Goal: Information Seeking & Learning: Learn about a topic

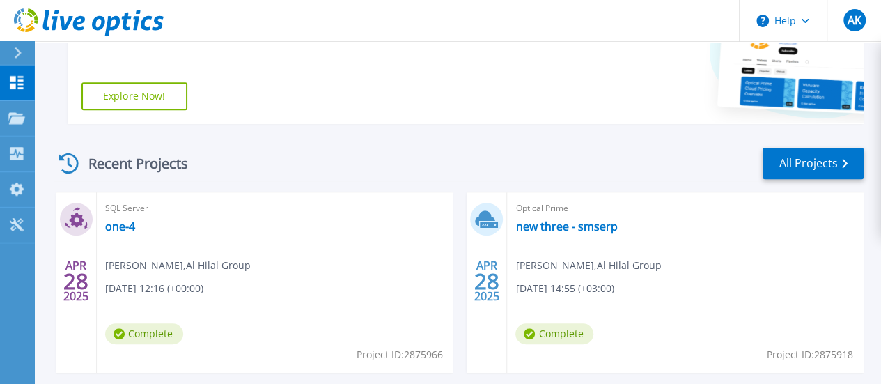
scroll to position [348, 0]
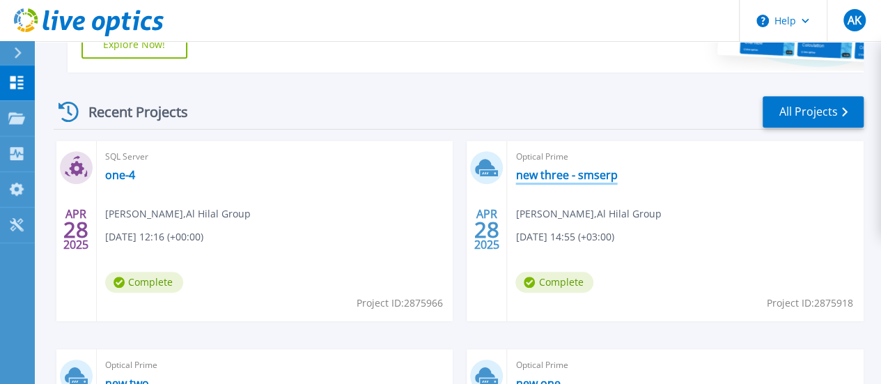
click at [515, 176] on link "new three - smserp" at bounding box center [566, 175] width 102 height 14
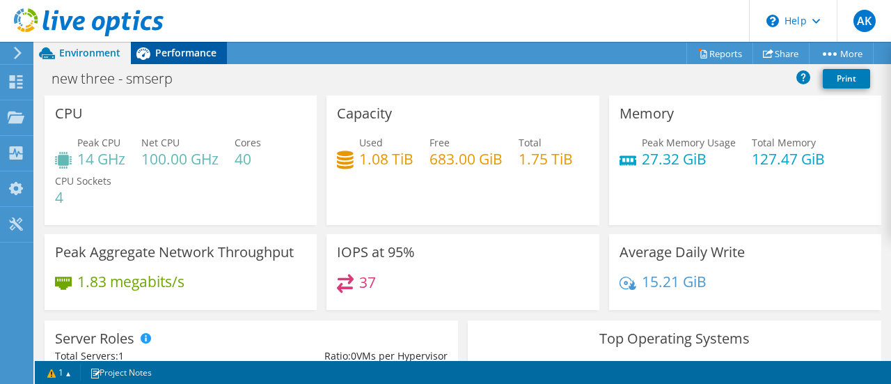
click at [188, 59] on span "Performance" at bounding box center [185, 52] width 61 height 13
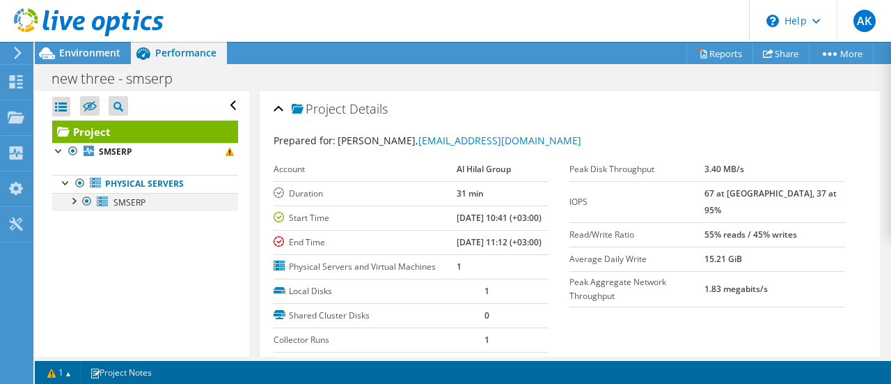
click at [70, 201] on div at bounding box center [73, 200] width 14 height 14
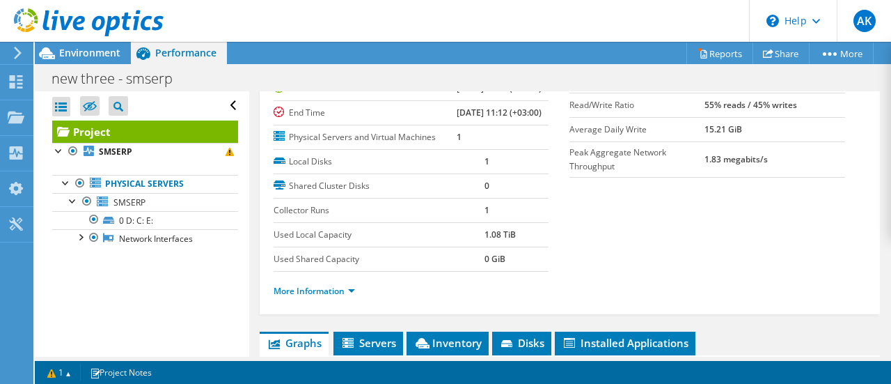
scroll to position [139, 0]
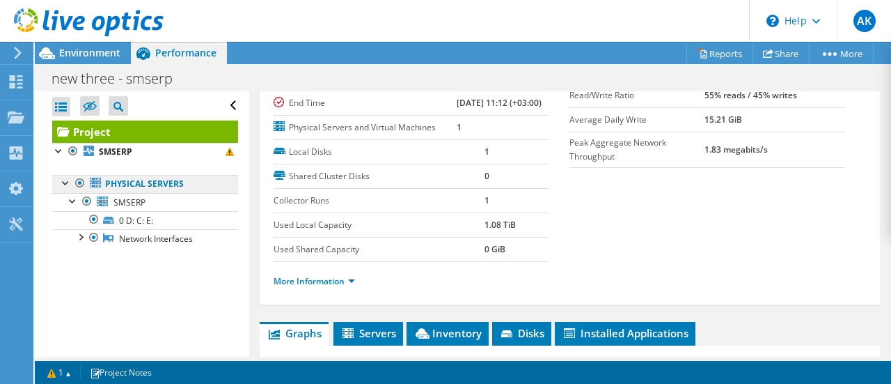
click at [142, 185] on link "Physical Servers" at bounding box center [145, 184] width 186 height 18
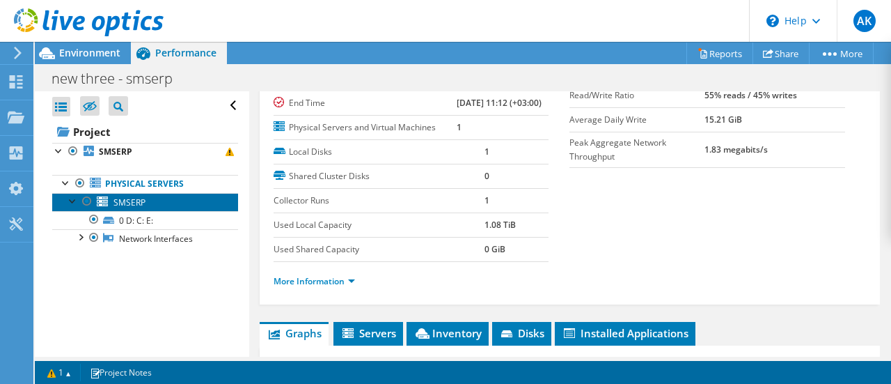
click at [127, 203] on span "SMSERP" at bounding box center [129, 202] width 32 height 12
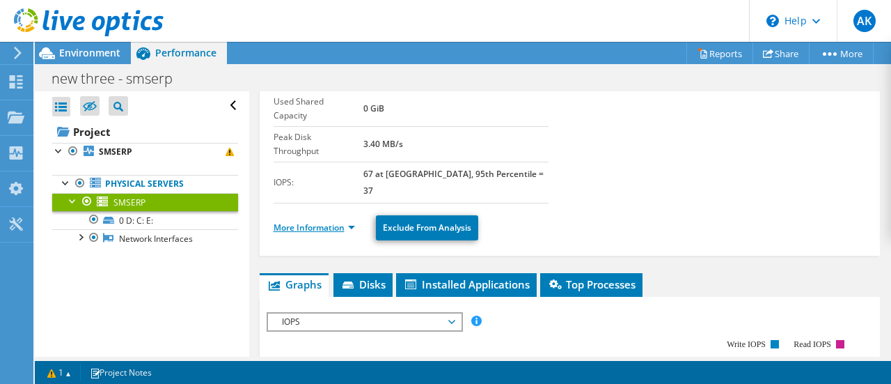
click at [320, 221] on link "More Information" at bounding box center [314, 227] width 81 height 12
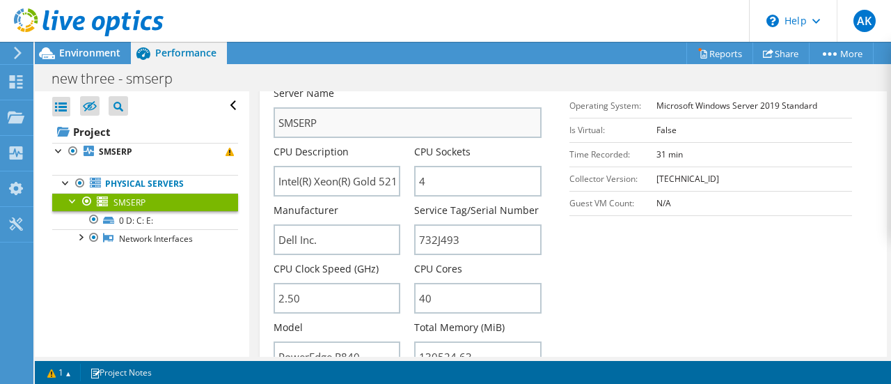
scroll to position [348, 0]
click at [73, 24] on use at bounding box center [89, 22] width 150 height 28
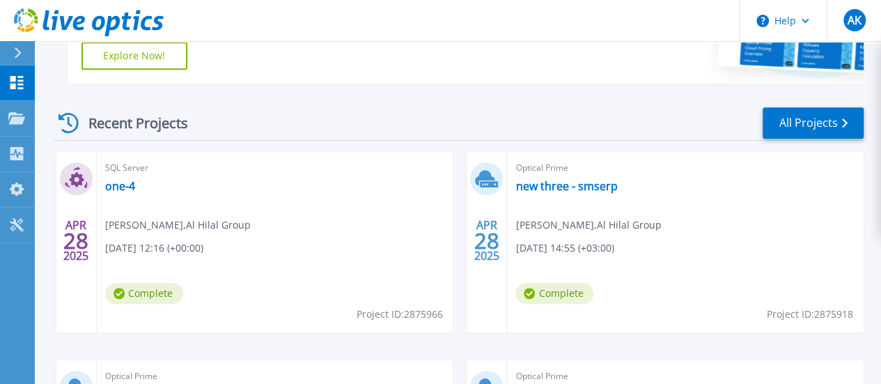
scroll to position [348, 0]
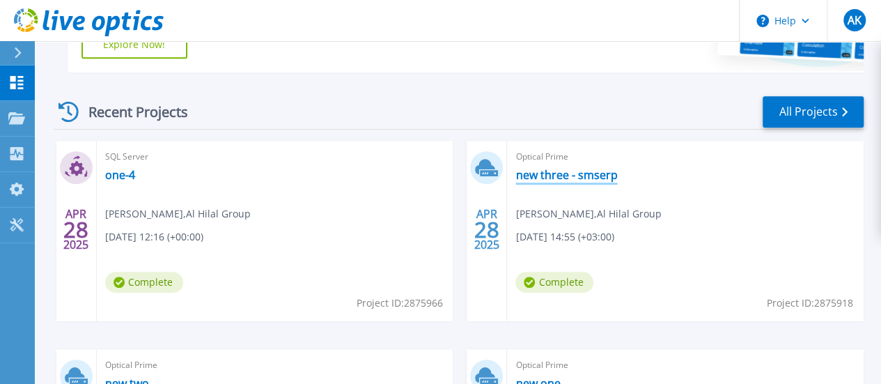
click at [515, 174] on link "new three - smserp" at bounding box center [566, 175] width 102 height 14
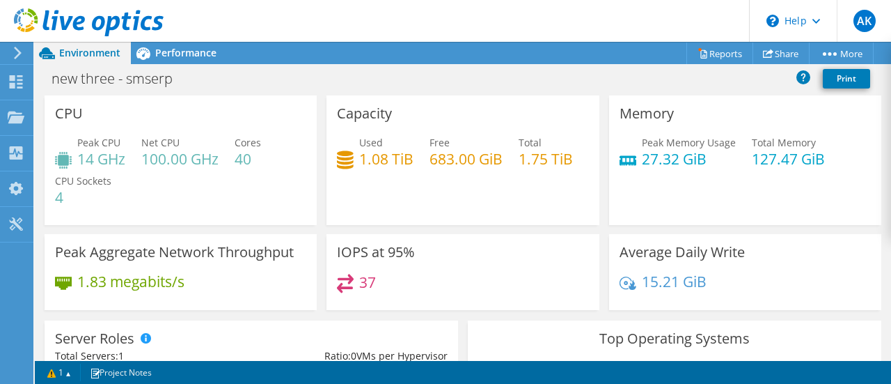
click at [20, 52] on use at bounding box center [18, 53] width 8 height 13
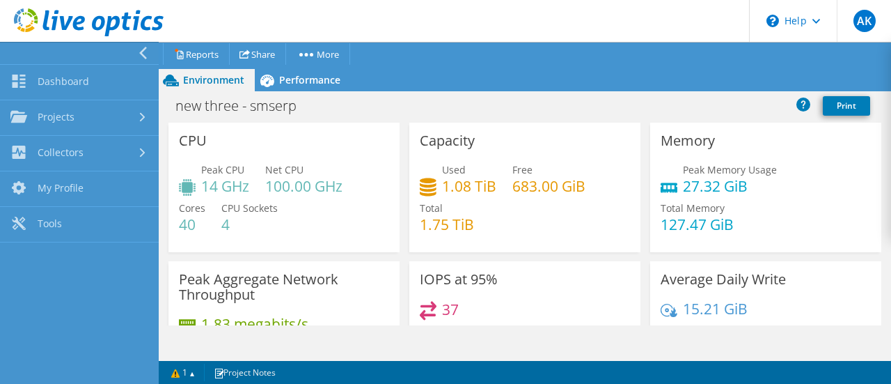
click at [142, 54] on icon at bounding box center [143, 53] width 10 height 13
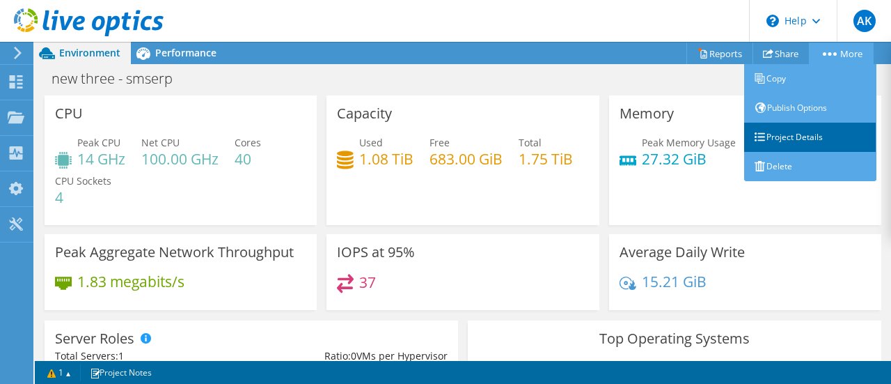
click at [791, 136] on link "Project Details" at bounding box center [810, 137] width 132 height 29
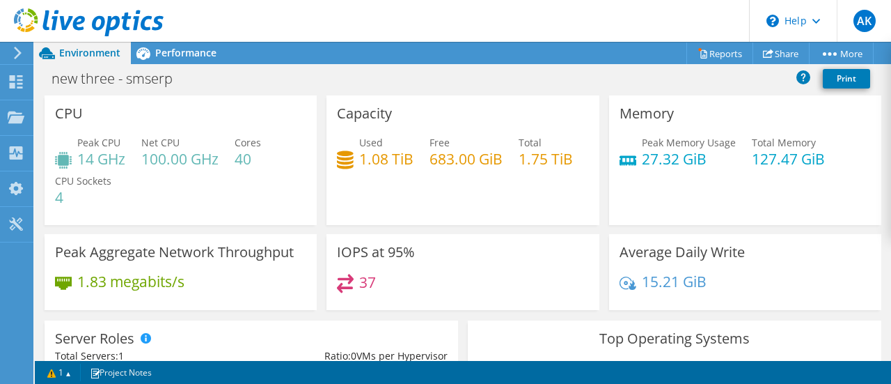
click at [21, 56] on icon at bounding box center [18, 53] width 10 height 13
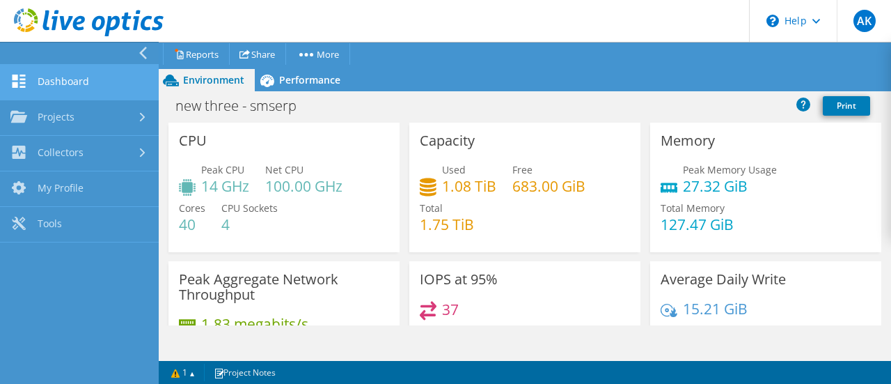
click at [59, 81] on link "Dashboard" at bounding box center [79, 83] width 159 height 36
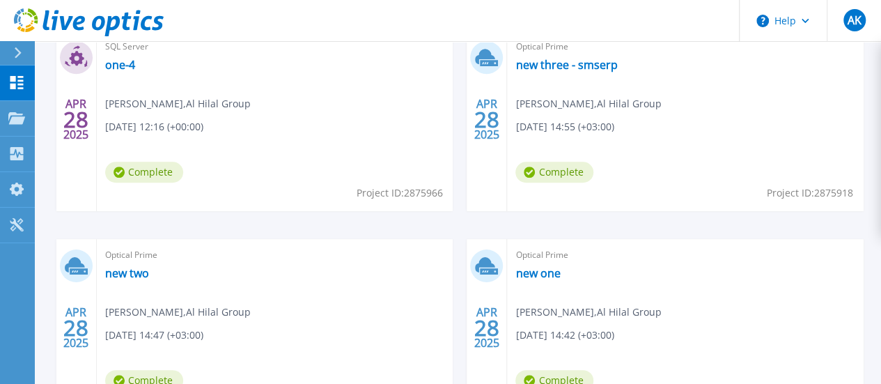
scroll to position [487, 0]
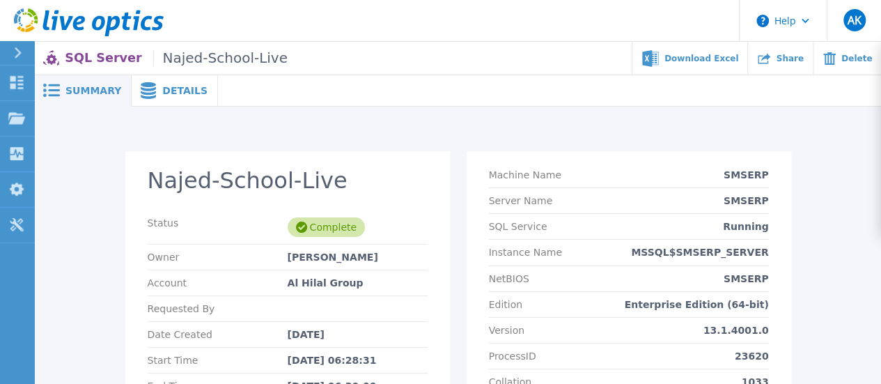
click at [168, 95] on span "Details" at bounding box center [184, 91] width 45 height 10
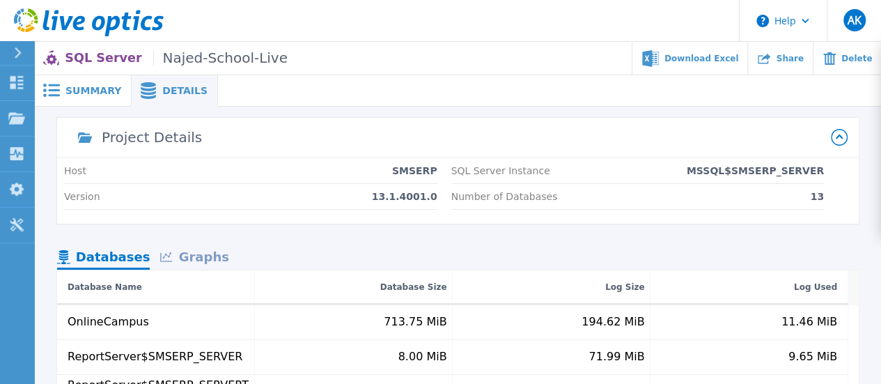
click at [14, 52] on icon at bounding box center [18, 52] width 8 height 11
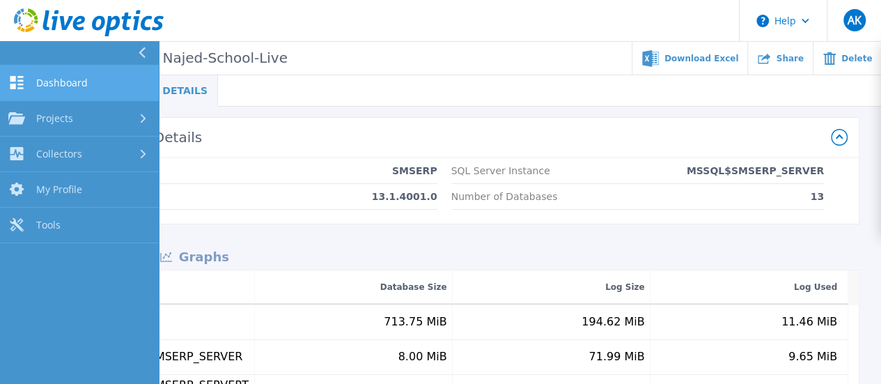
click at [81, 87] on span "Dashboard" at bounding box center [62, 83] width 52 height 13
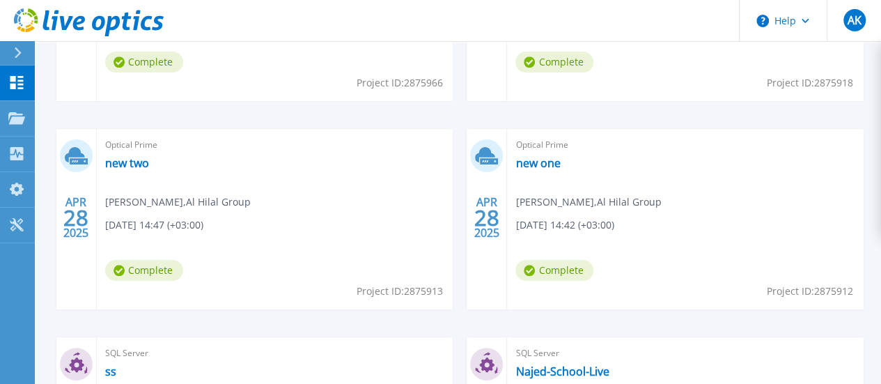
scroll to position [574, 0]
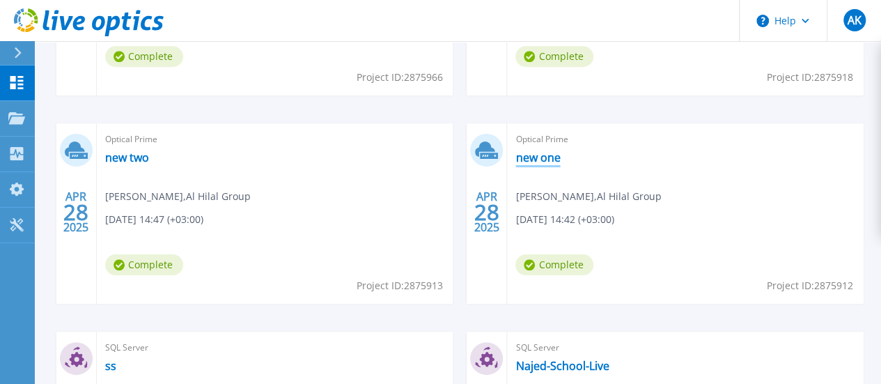
click at [515, 158] on link "new one" at bounding box center [537, 157] width 45 height 14
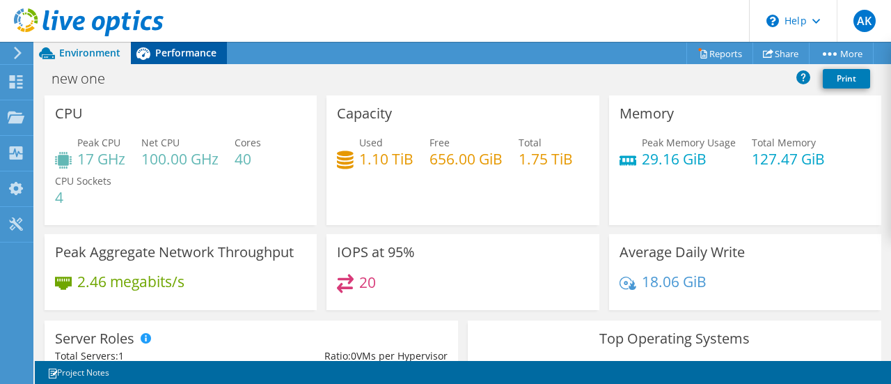
click at [185, 53] on span "Performance" at bounding box center [185, 52] width 61 height 13
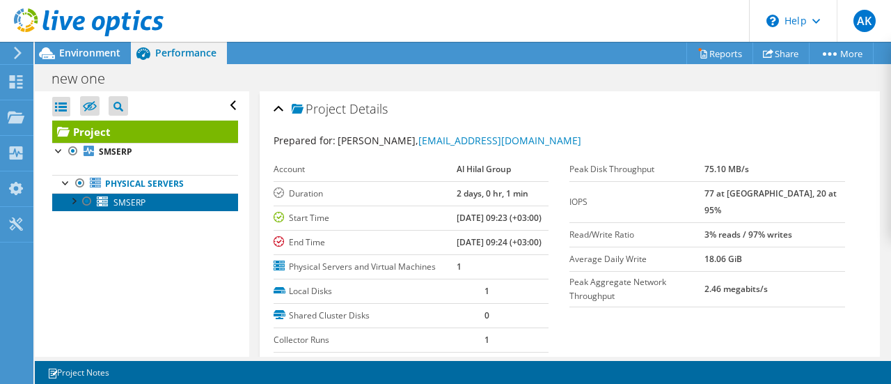
click at [124, 205] on span "SMSERP" at bounding box center [129, 202] width 32 height 12
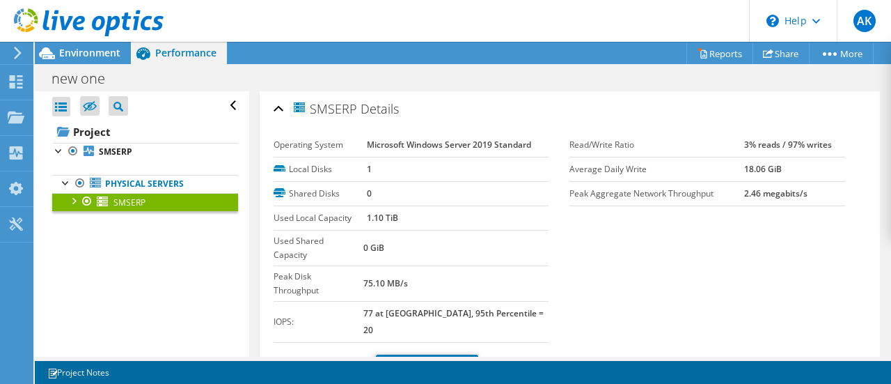
click at [308, 361] on link "More Information" at bounding box center [314, 367] width 81 height 12
click at [14, 55] on icon at bounding box center [18, 53] width 10 height 13
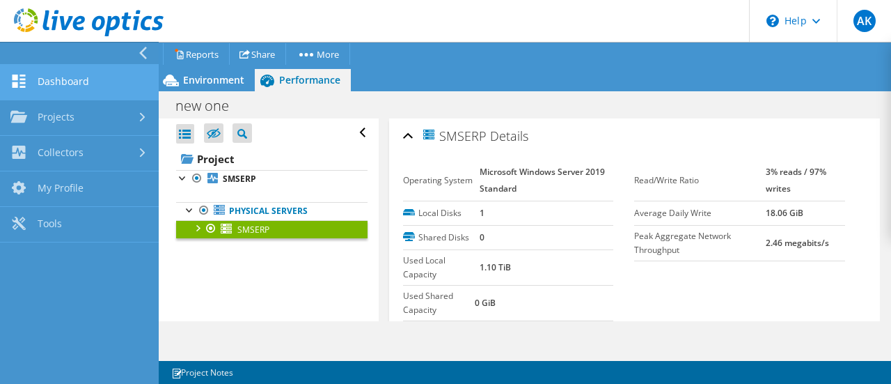
click at [65, 86] on link "Dashboard" at bounding box center [79, 83] width 159 height 36
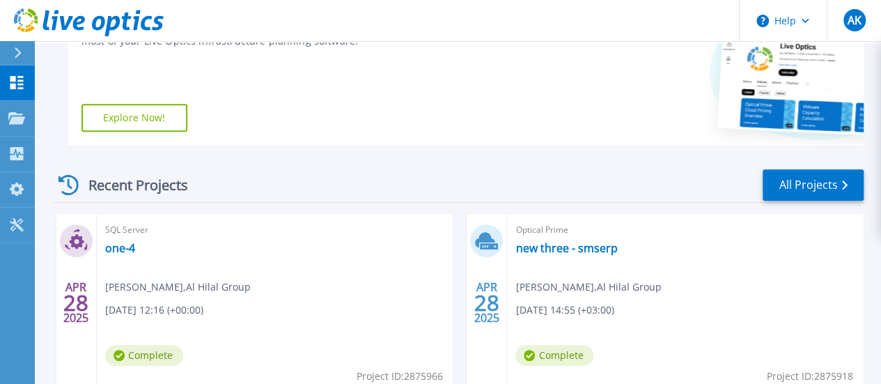
scroll to position [348, 0]
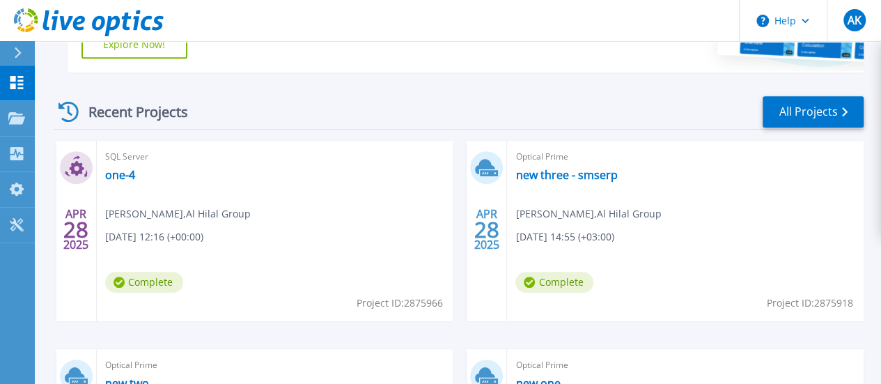
click at [149, 376] on link "new two" at bounding box center [127, 383] width 44 height 14
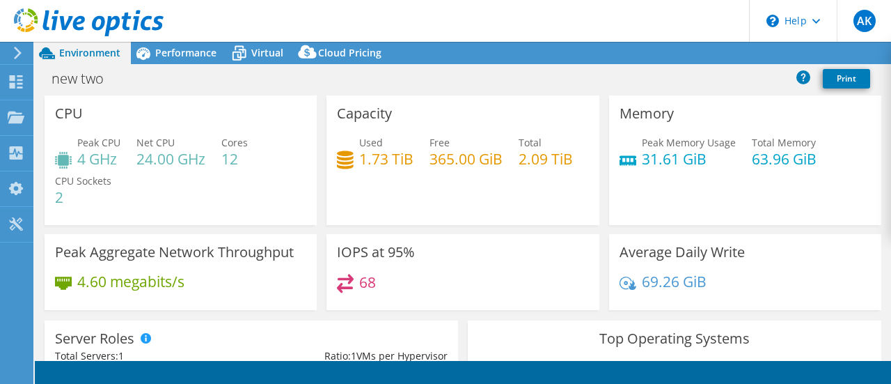
select select "USD"
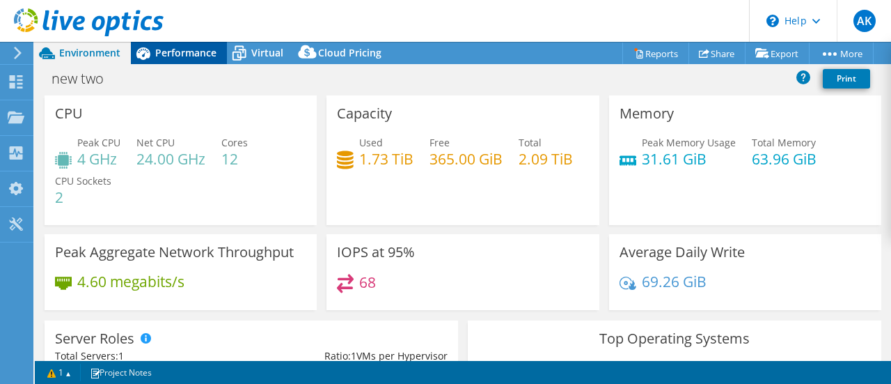
click at [175, 54] on span "Performance" at bounding box center [185, 52] width 61 height 13
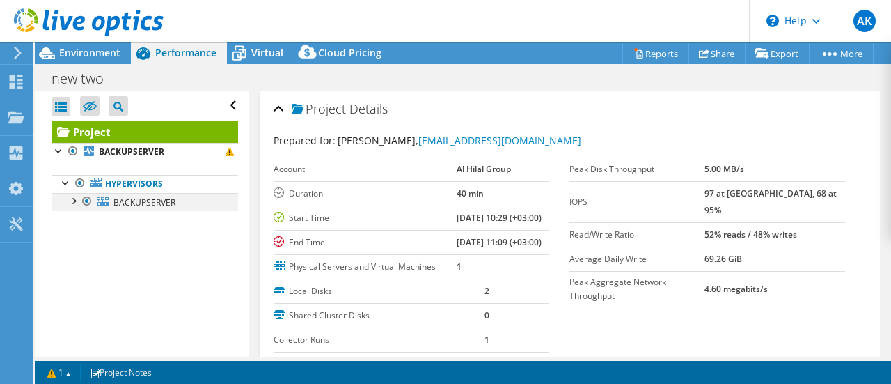
click at [74, 201] on div at bounding box center [73, 200] width 14 height 14
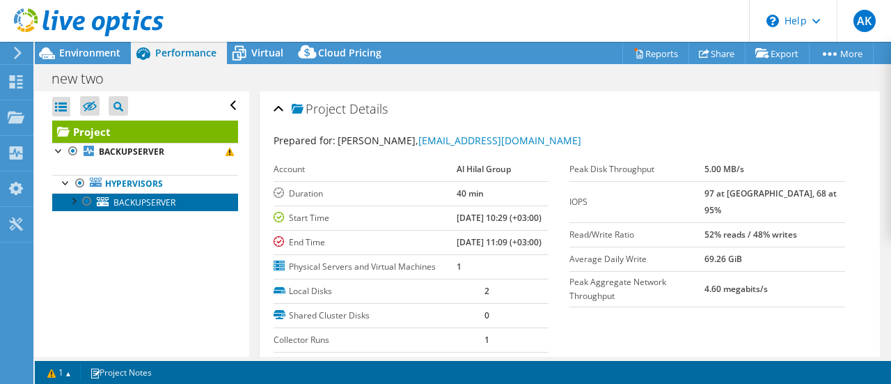
click at [135, 199] on span "BACKUPSERVER" at bounding box center [144, 202] width 62 height 12
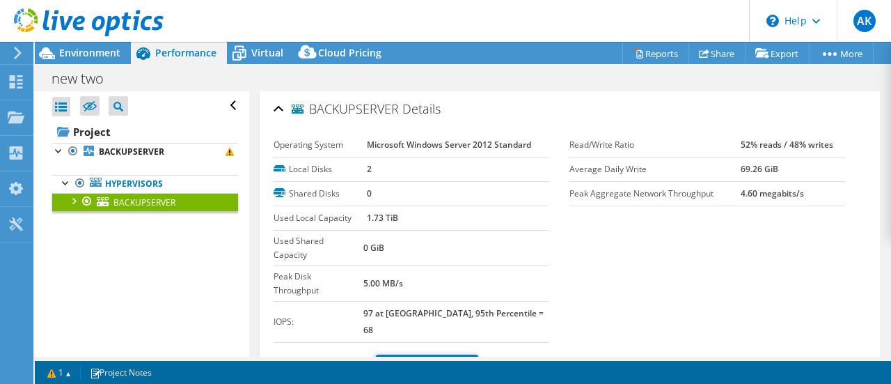
click at [327, 361] on link "More Information" at bounding box center [314, 367] width 81 height 12
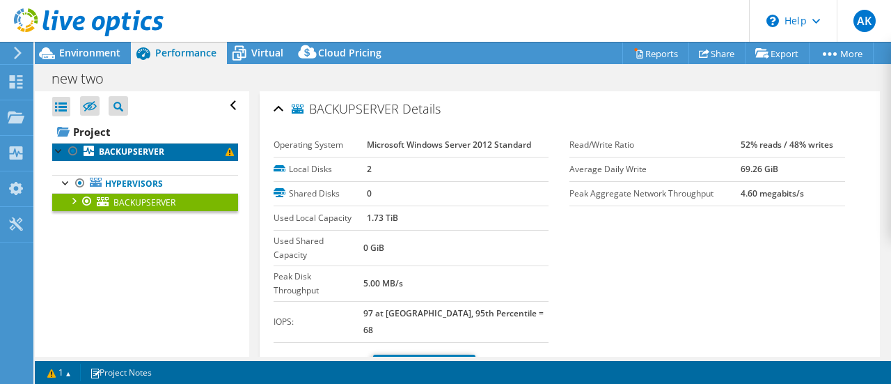
click at [127, 152] on b "BACKUPSERVER" at bounding box center [131, 152] width 65 height 12
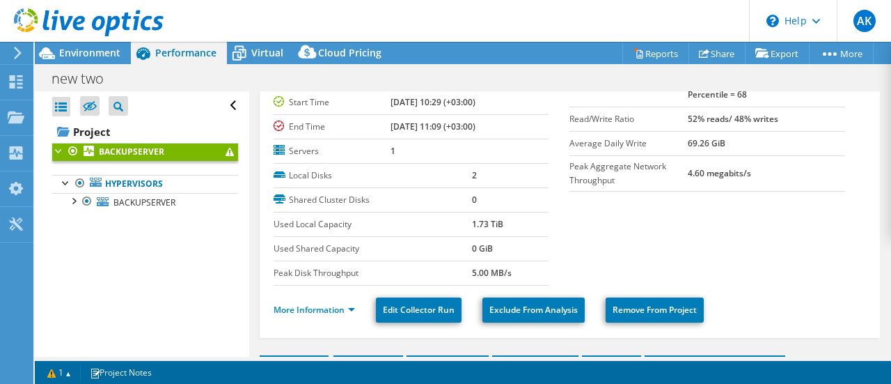
scroll to position [209, 0]
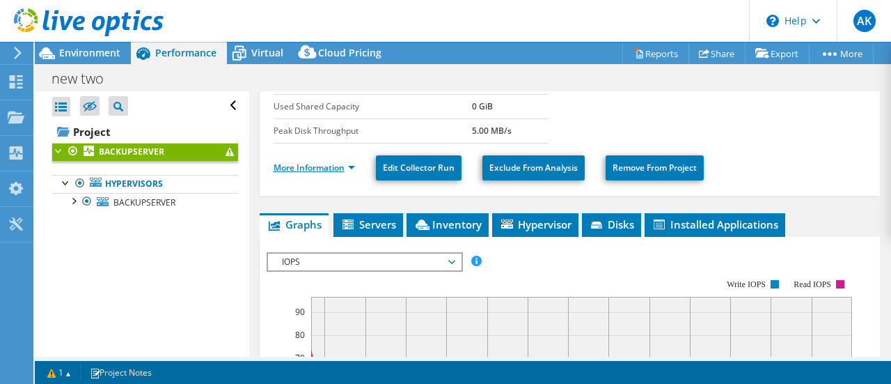
click at [313, 162] on link "More Information" at bounding box center [314, 168] width 81 height 12
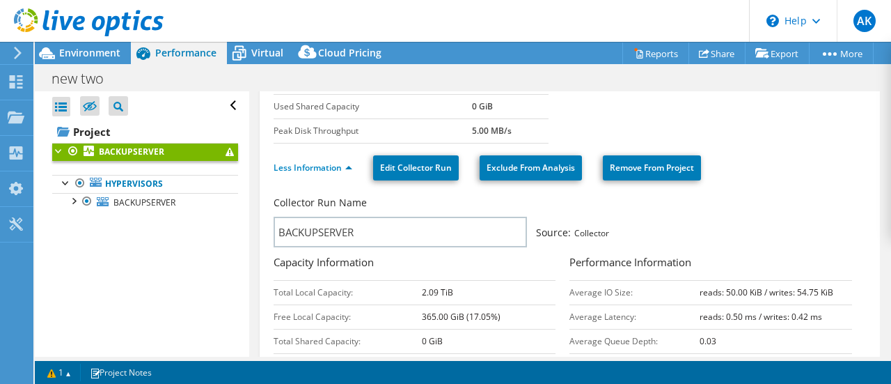
click at [9, 55] on div at bounding box center [15, 53] width 15 height 13
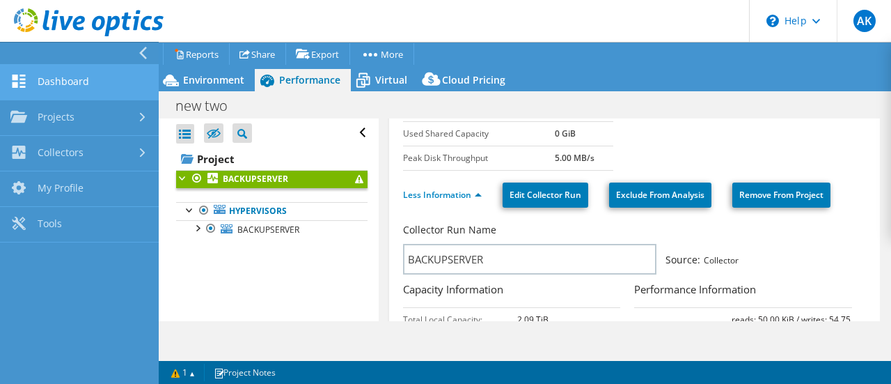
click at [52, 92] on link "Dashboard" at bounding box center [79, 83] width 159 height 36
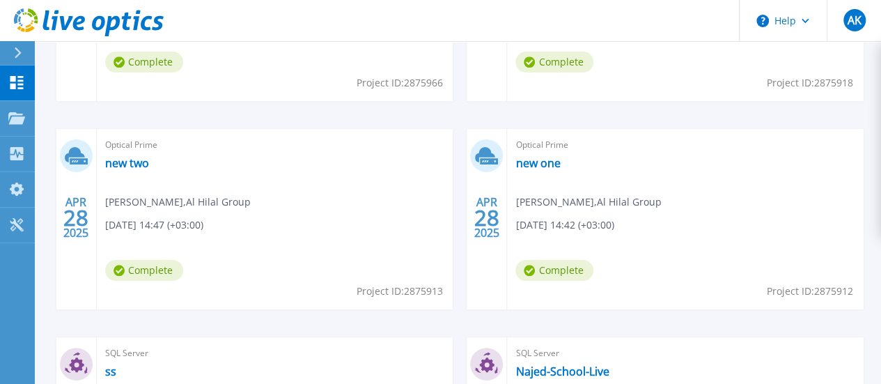
scroll to position [574, 0]
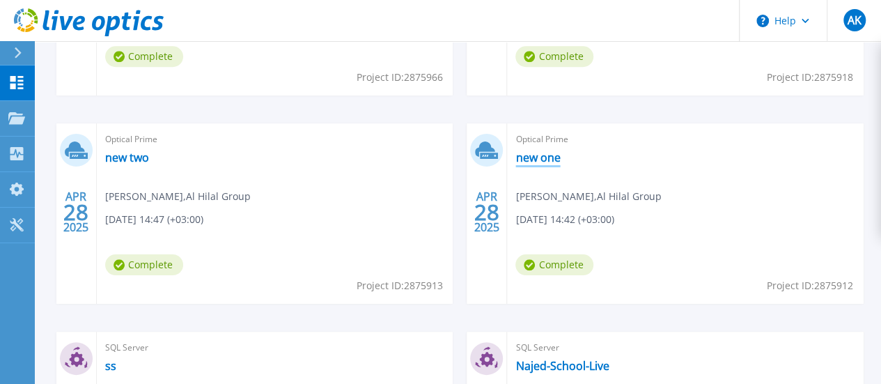
click at [515, 156] on link "new one" at bounding box center [537, 157] width 45 height 14
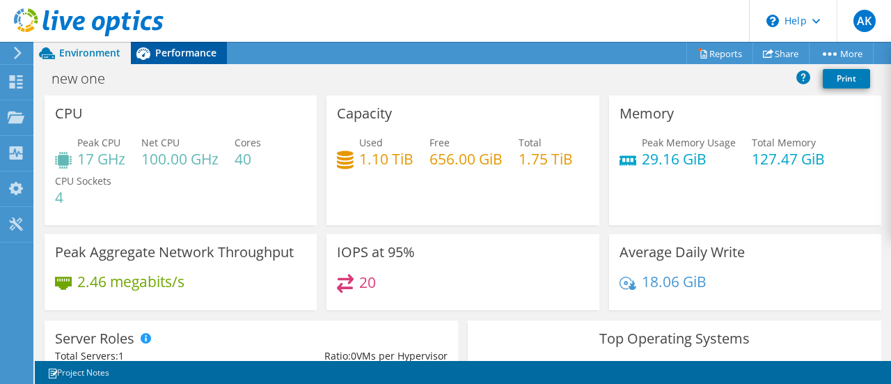
click at [203, 60] on div "Performance" at bounding box center [179, 53] width 96 height 22
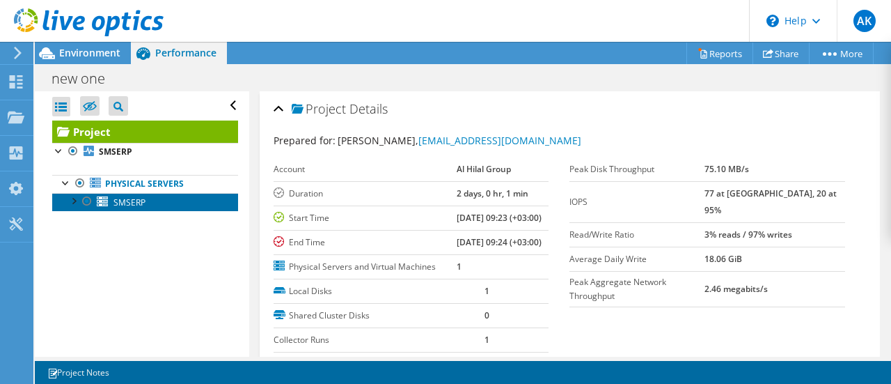
click at [132, 201] on span "SMSERP" at bounding box center [129, 202] width 32 height 12
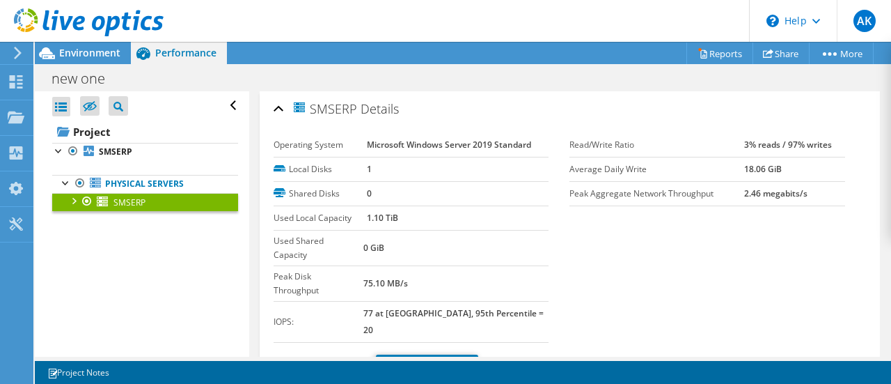
click at [317, 361] on link "More Information" at bounding box center [314, 367] width 81 height 12
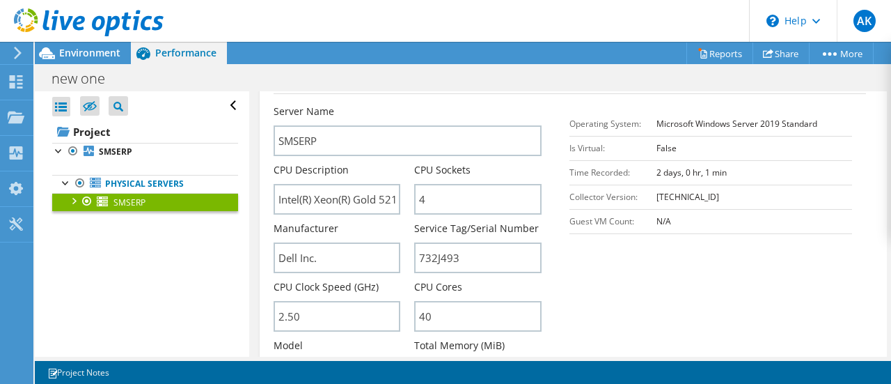
scroll to position [418, 0]
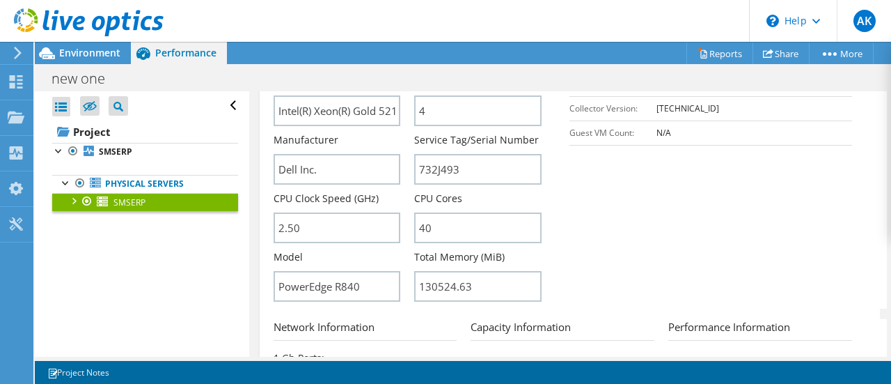
click at [11, 45] on div at bounding box center [82, 23] width 164 height 47
click at [15, 55] on icon at bounding box center [18, 53] width 10 height 13
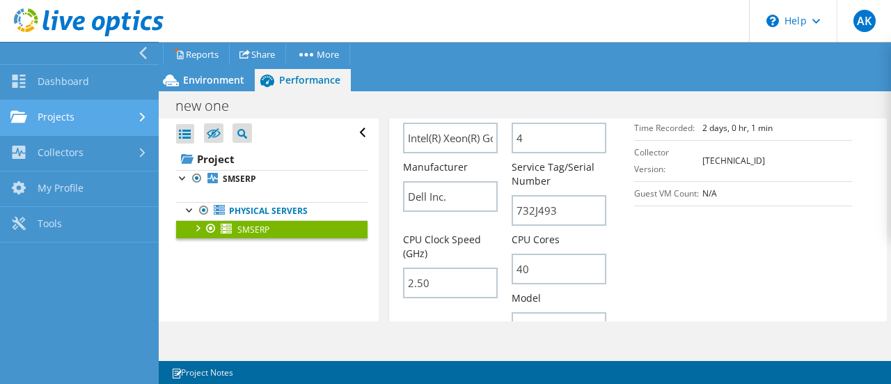
click at [53, 124] on link "Projects" at bounding box center [79, 118] width 159 height 36
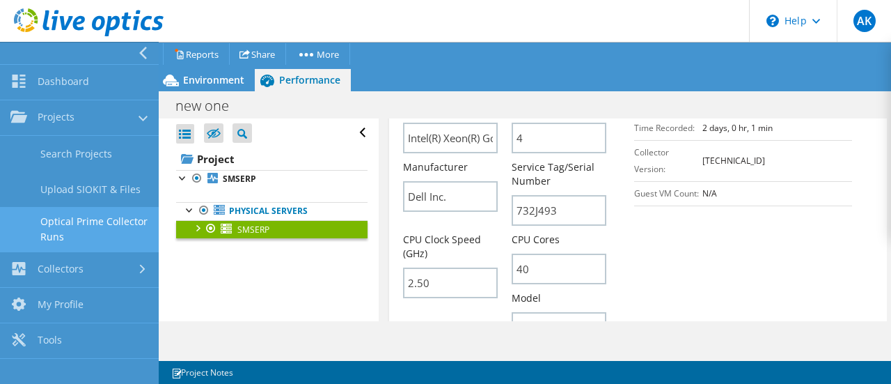
click at [80, 233] on link "Optical Prime Collector Runs" at bounding box center [79, 229] width 159 height 45
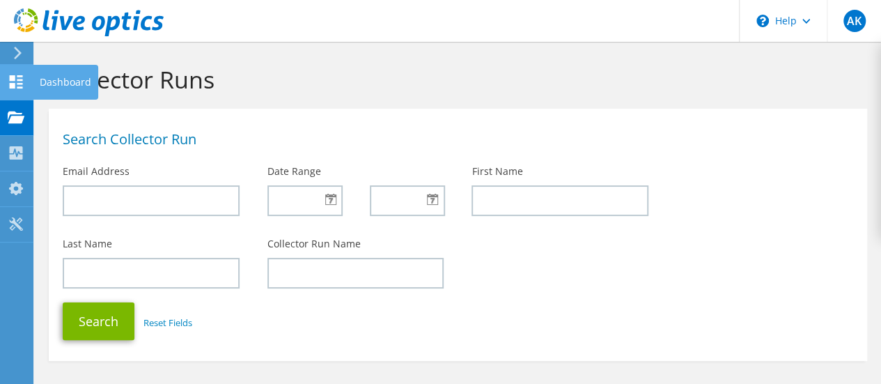
click at [16, 77] on icon at bounding box center [16, 81] width 17 height 13
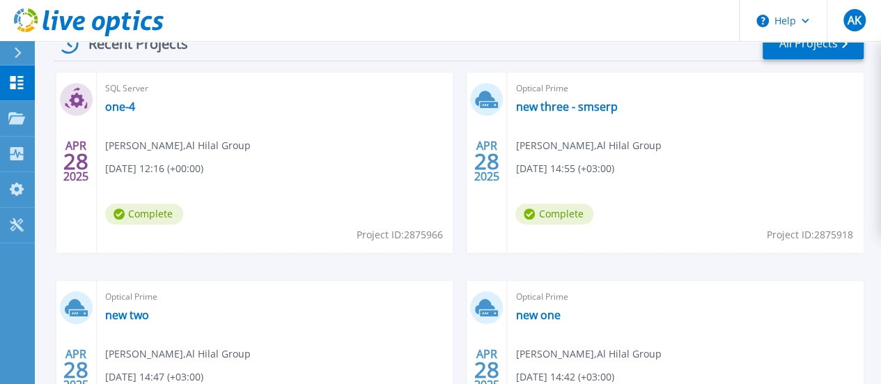
scroll to position [418, 0]
click at [515, 103] on link "new three - smserp" at bounding box center [566, 105] width 102 height 14
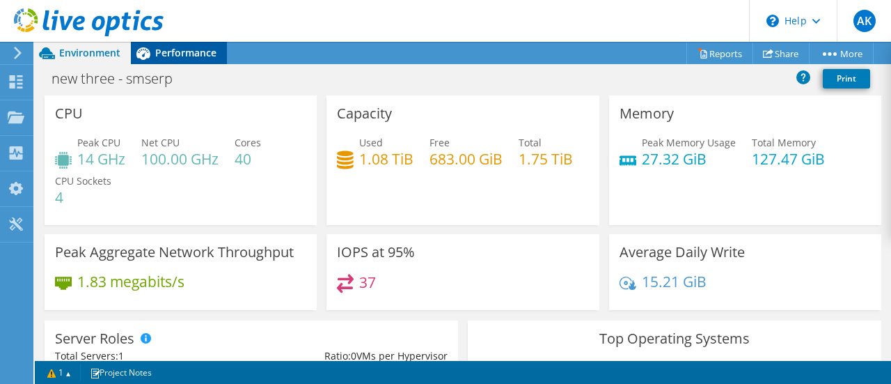
click at [183, 52] on span "Performance" at bounding box center [185, 52] width 61 height 13
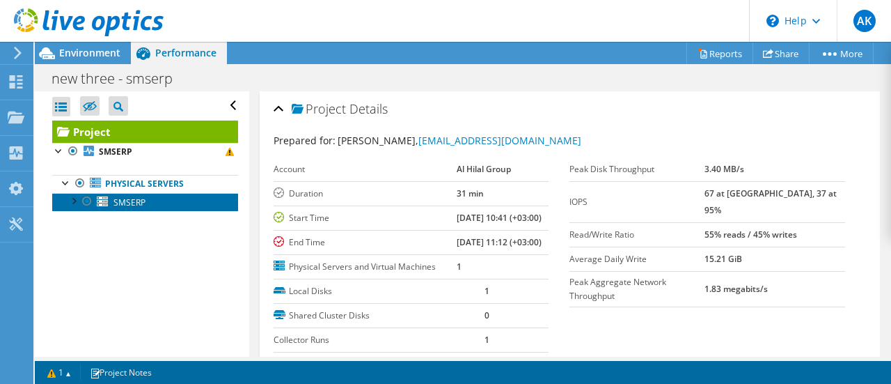
click at [116, 203] on span "SMSERP" at bounding box center [129, 202] width 32 height 12
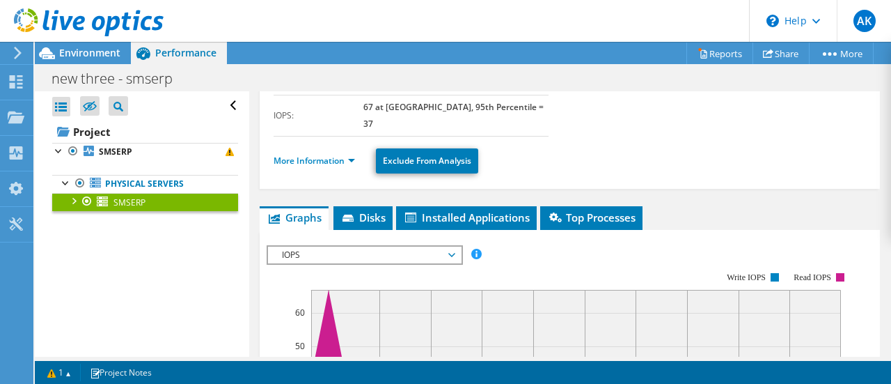
scroll to position [139, 0]
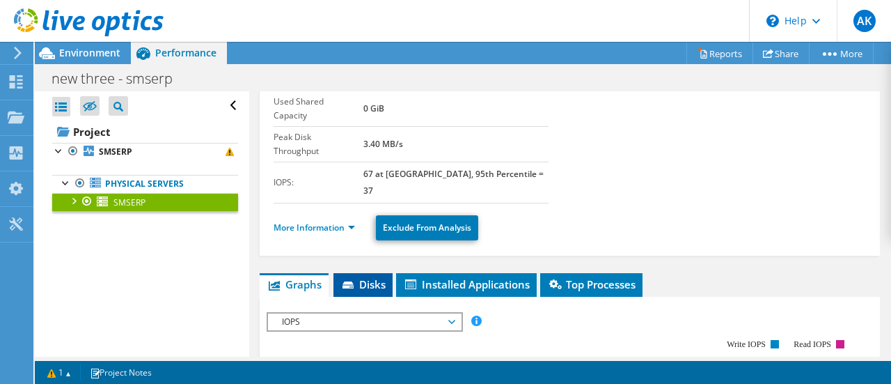
click at [358, 277] on span "Disks" at bounding box center [362, 284] width 45 height 14
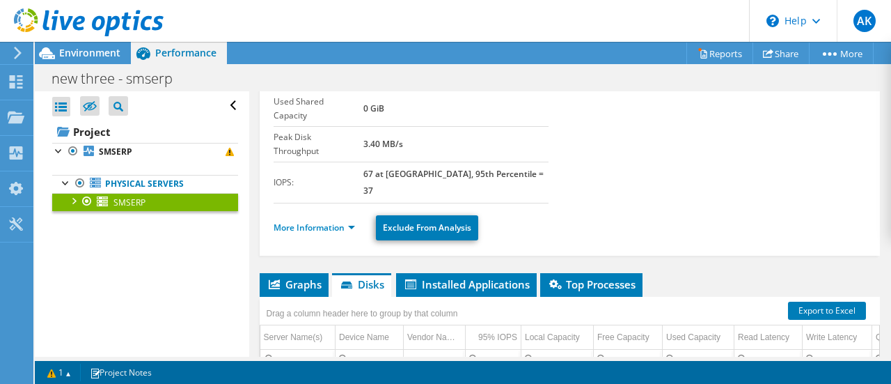
click at [315, 220] on li "More Information" at bounding box center [319, 227] width 90 height 15
click at [315, 221] on link "More Information" at bounding box center [314, 227] width 81 height 12
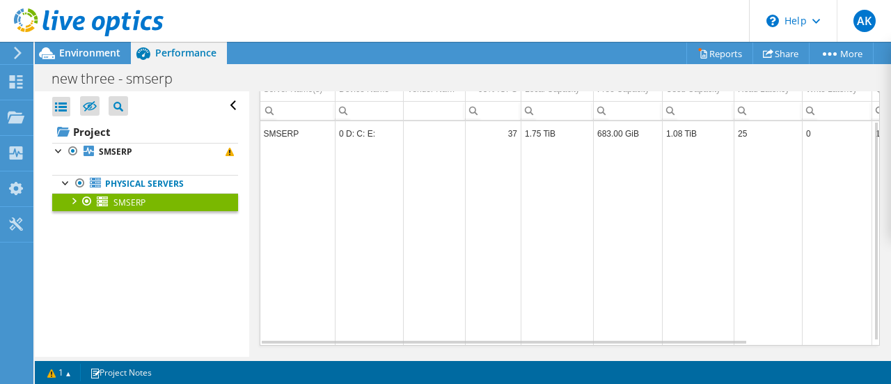
scroll to position [802, 0]
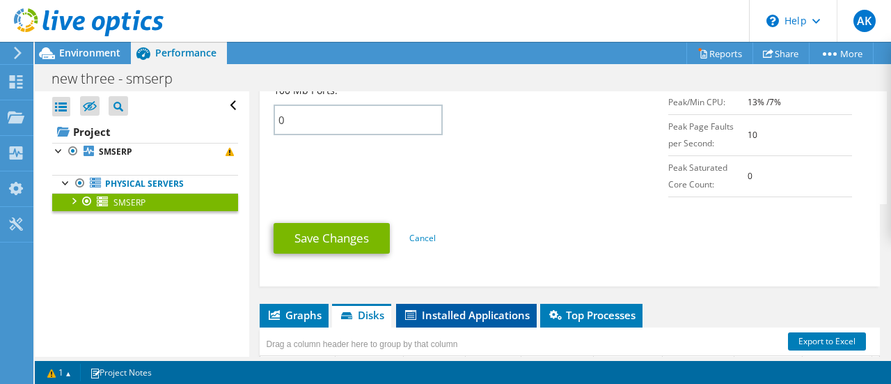
click at [462, 308] on span "Installed Applications" at bounding box center [466, 315] width 127 height 14
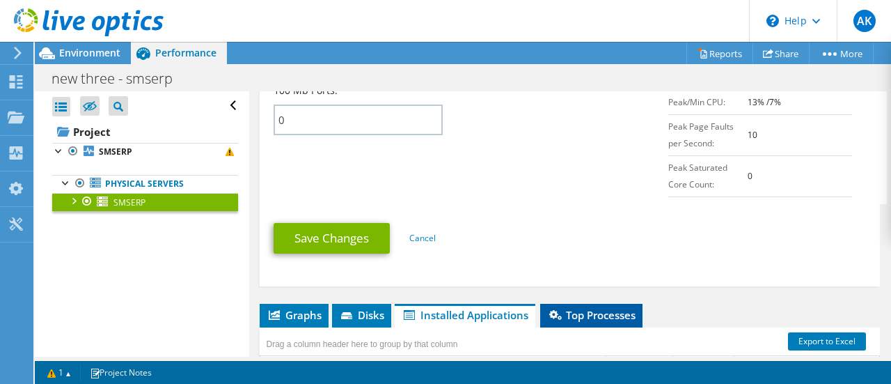
click at [609, 308] on span "Top Processes" at bounding box center [591, 315] width 88 height 14
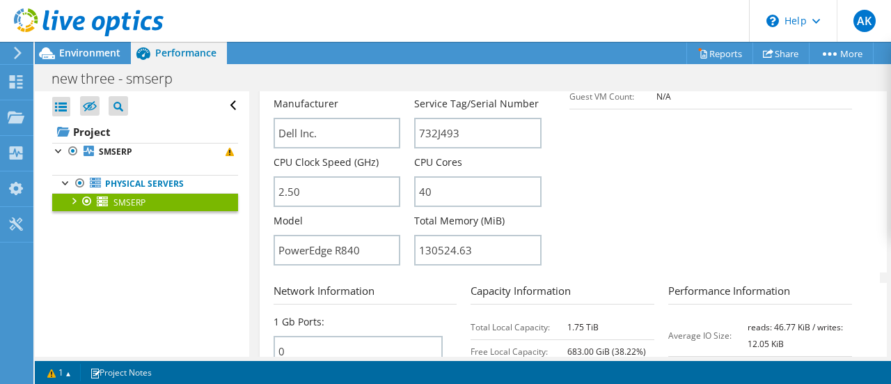
scroll to position [315, 0]
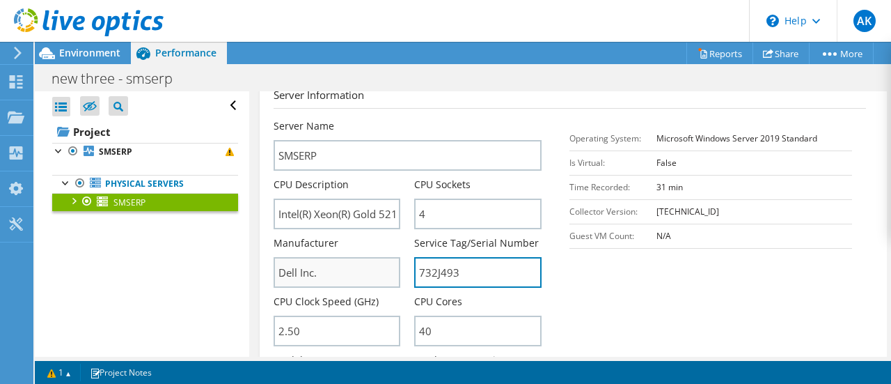
drag, startPoint x: 460, startPoint y: 233, endPoint x: 371, endPoint y: 239, distance: 88.6
click at [371, 119] on div "Server Name SMSERP CPU Description Intel(R) Xeon(R) Gold 5215 CPU @ 2.50GHz CPU…" at bounding box center [415, 119] width 283 height 0
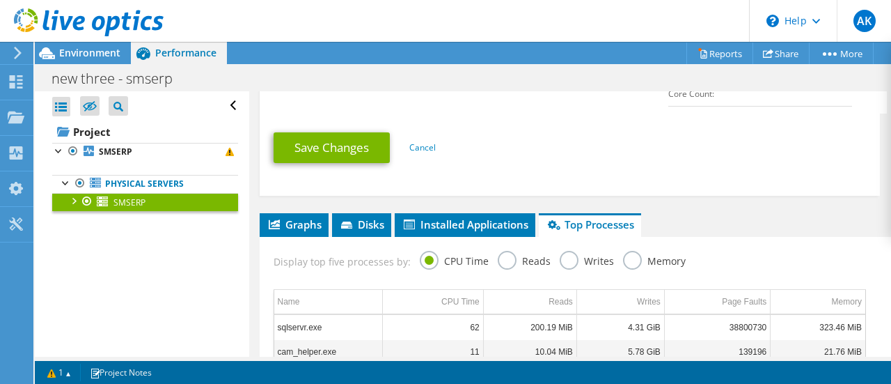
scroll to position [872, 0]
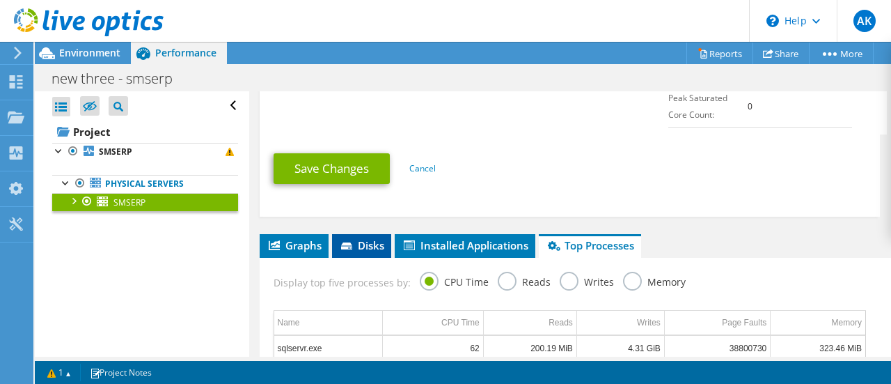
click at [356, 238] on span "Disks" at bounding box center [361, 245] width 45 height 14
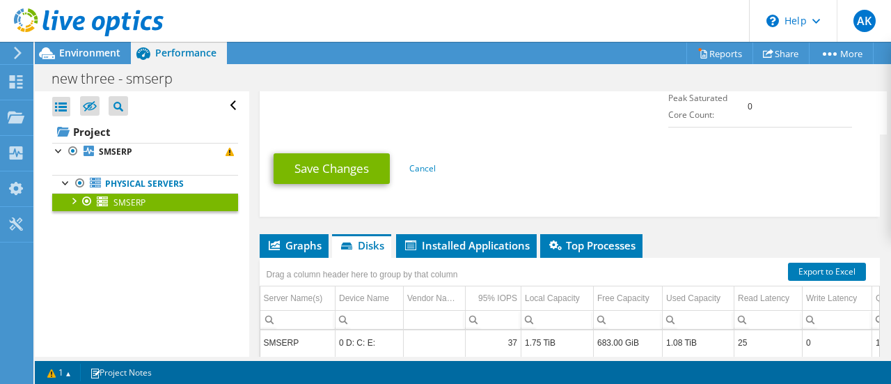
scroll to position [941, 0]
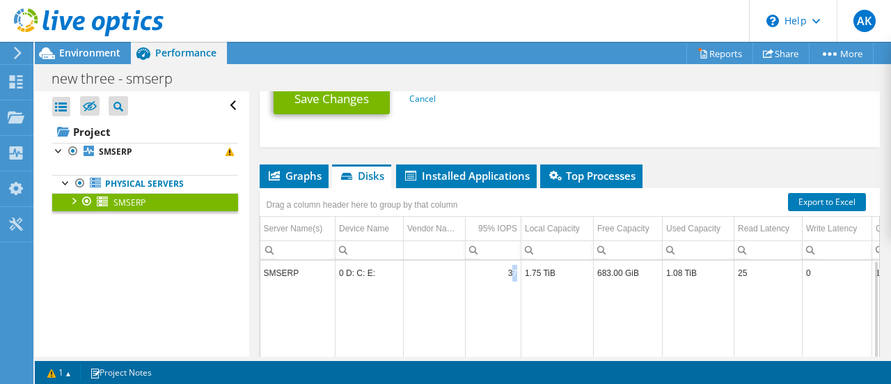
drag, startPoint x: 512, startPoint y: 228, endPoint x: 521, endPoint y: 229, distance: 9.1
click at [521, 260] on tr "SMSERP 0 D: C: E: 37 1.75 TiB 683.00 GiB 1.08 TiB 25 0 1.30 55% / 45%" at bounding box center [640, 272] width 761 height 24
drag, startPoint x: 531, startPoint y: 232, endPoint x: 556, endPoint y: 230, distance: 25.8
click at [556, 260] on td "1.75 TiB" at bounding box center [557, 272] width 72 height 24
drag, startPoint x: 608, startPoint y: 229, endPoint x: 629, endPoint y: 229, distance: 21.6
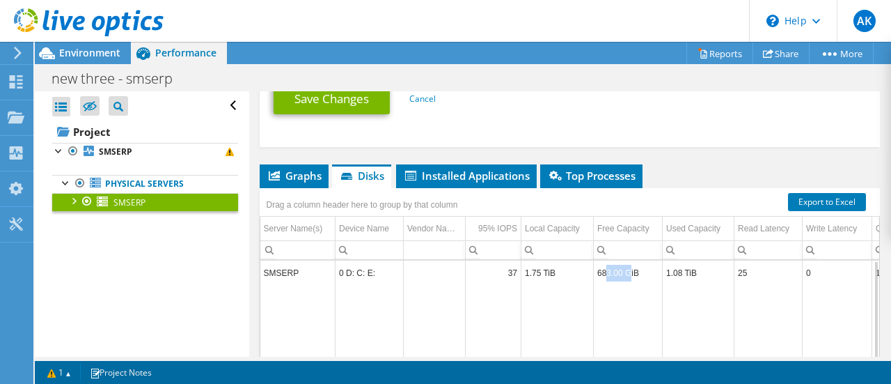
click at [629, 260] on td "683.00 GiB" at bounding box center [628, 272] width 69 height 24
drag, startPoint x: 668, startPoint y: 225, endPoint x: 712, endPoint y: 233, distance: 44.7
click at [712, 260] on td "1.08 TiB" at bounding box center [699, 272] width 72 height 24
drag, startPoint x: 528, startPoint y: 232, endPoint x: 586, endPoint y: 232, distance: 58.5
click at [586, 260] on td "1.75 TiB" at bounding box center [557, 272] width 72 height 24
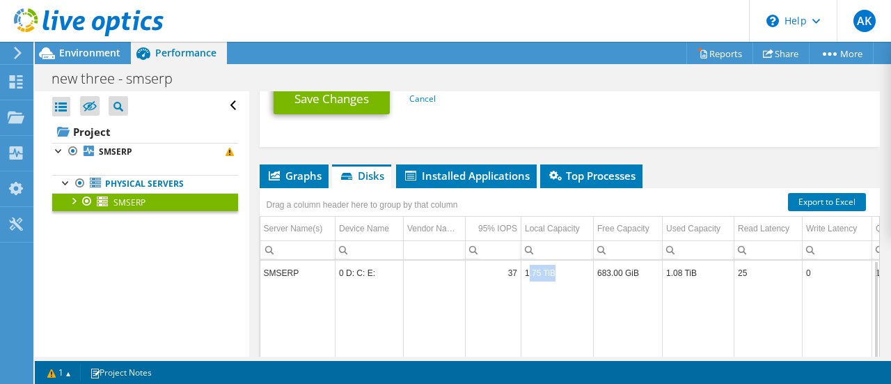
click at [532, 260] on td "1.75 TiB" at bounding box center [557, 272] width 72 height 24
click at [17, 47] on icon at bounding box center [18, 53] width 10 height 13
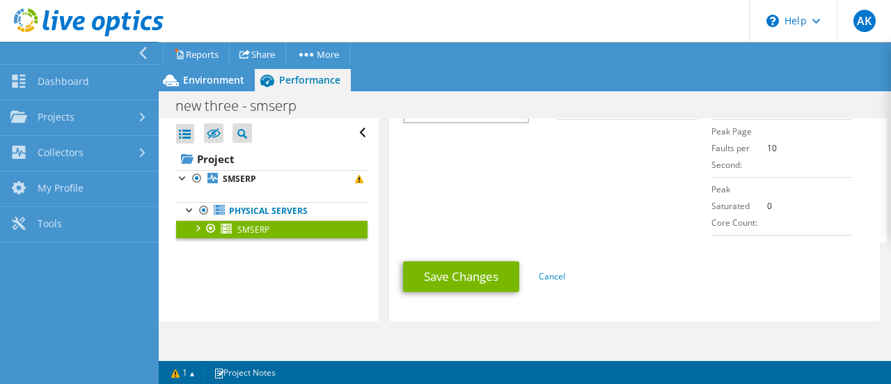
scroll to position [969, 0]
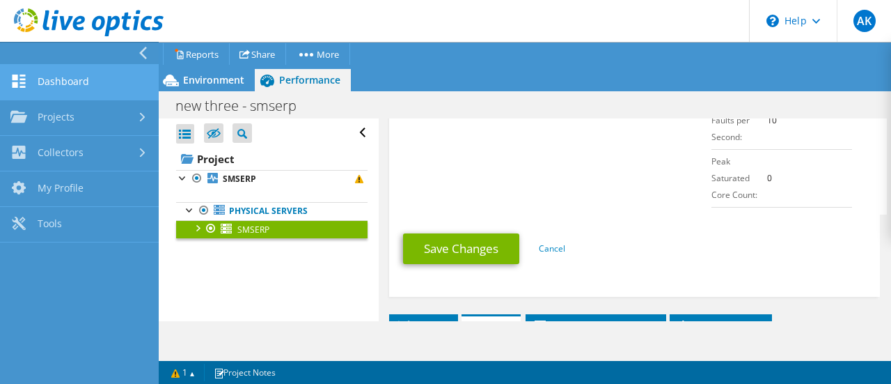
click at [61, 77] on link "Dashboard" at bounding box center [79, 83] width 159 height 36
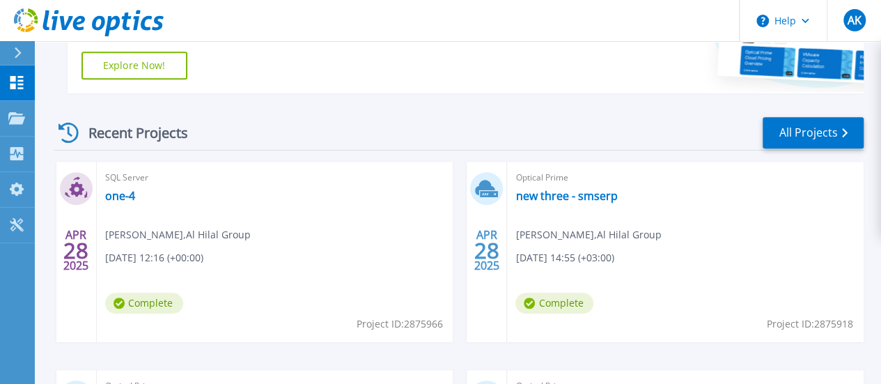
scroll to position [418, 0]
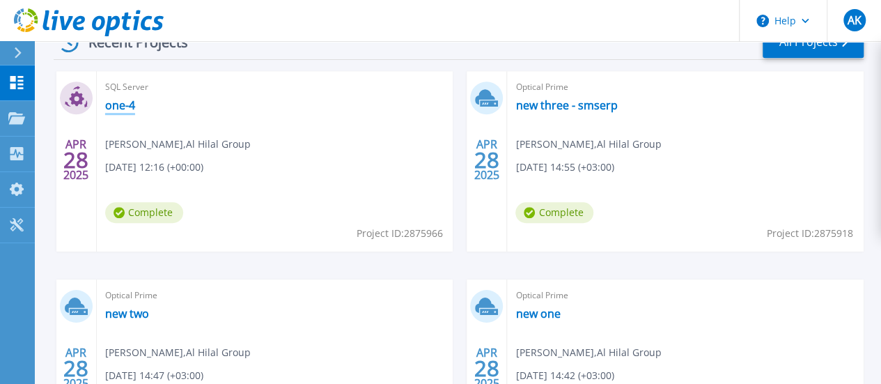
click at [127, 109] on link "one-4" at bounding box center [120, 105] width 30 height 14
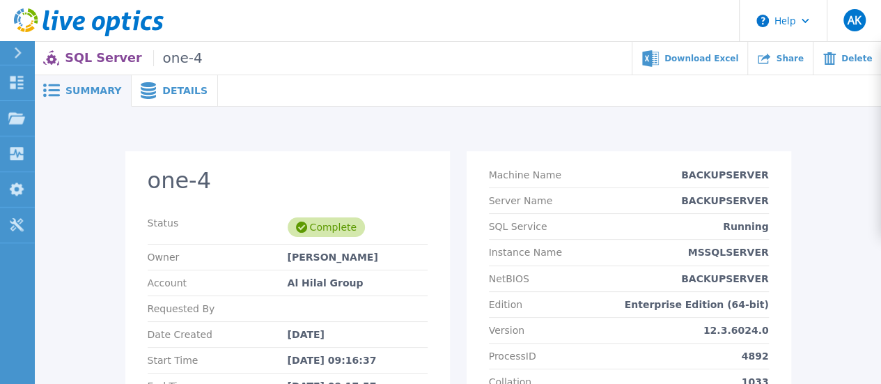
click at [141, 93] on icon at bounding box center [148, 90] width 15 height 17
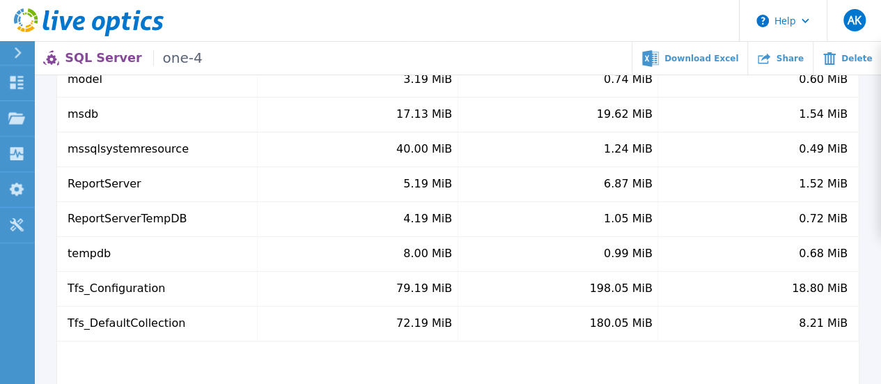
scroll to position [77, 0]
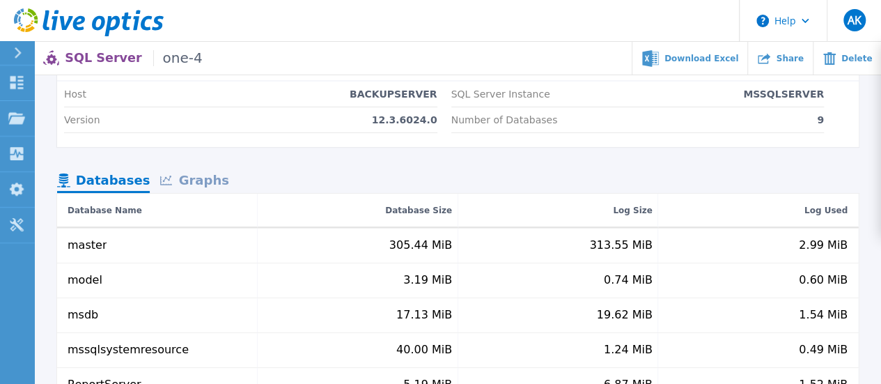
click at [31, 55] on div at bounding box center [24, 53] width 22 height 24
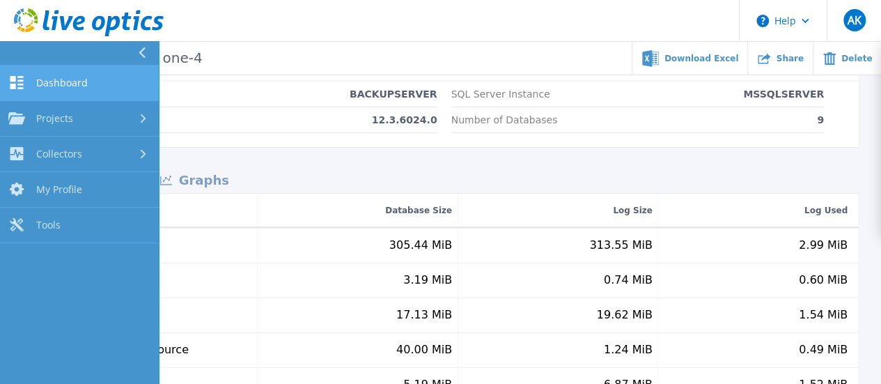
click at [47, 83] on span "Dashboard" at bounding box center [62, 83] width 52 height 13
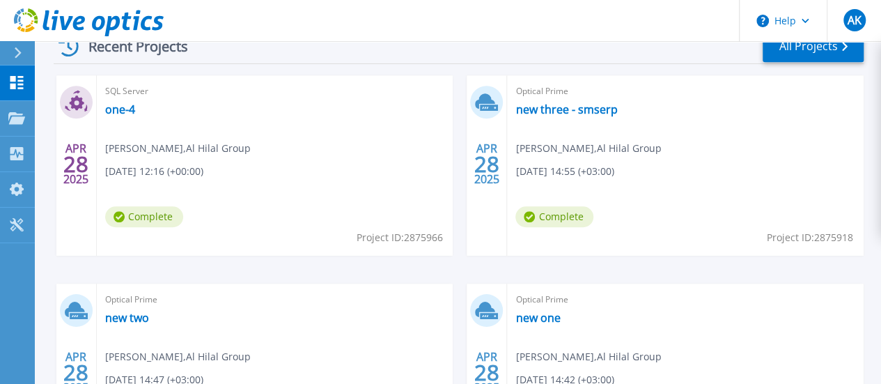
scroll to position [418, 0]
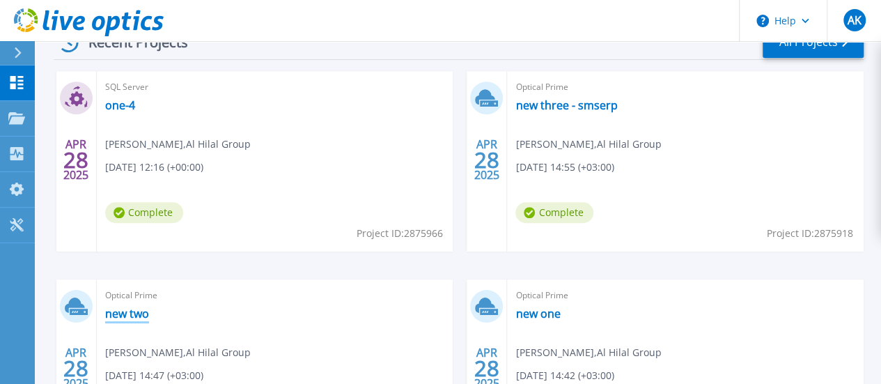
click at [149, 306] on link "new two" at bounding box center [127, 313] width 44 height 14
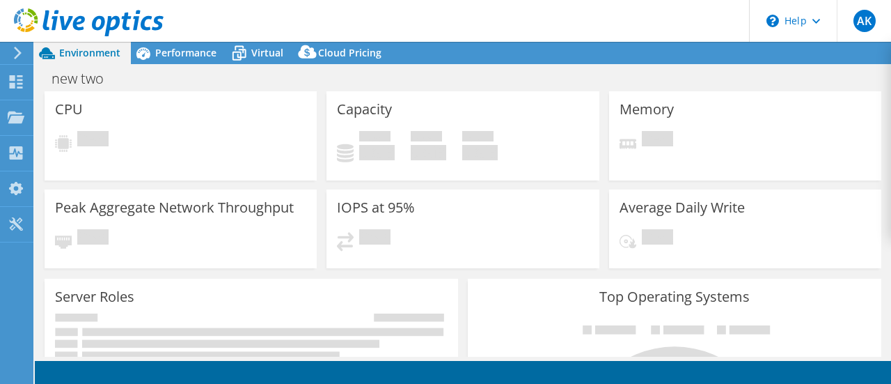
select select "USD"
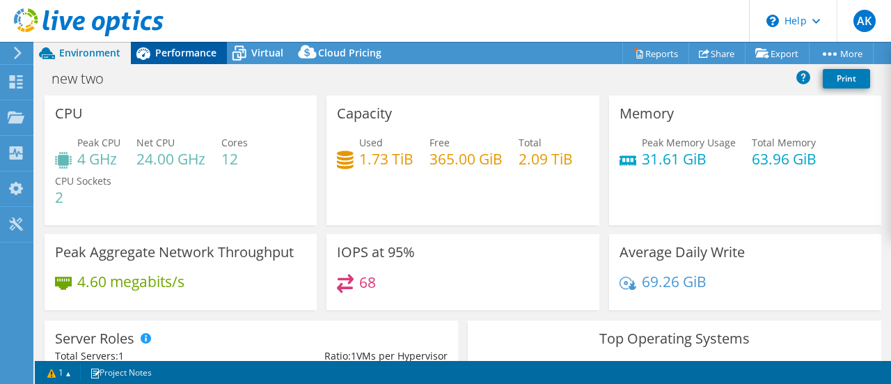
click at [170, 56] on span "Performance" at bounding box center [185, 52] width 61 height 13
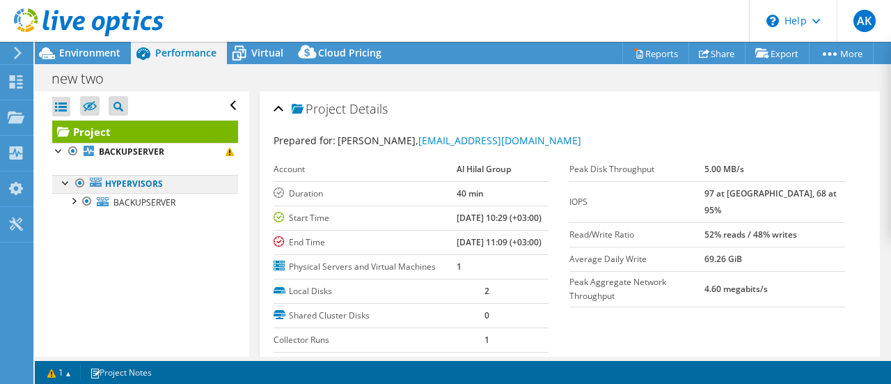
click at [130, 182] on link "Hypervisors" at bounding box center [145, 184] width 186 height 18
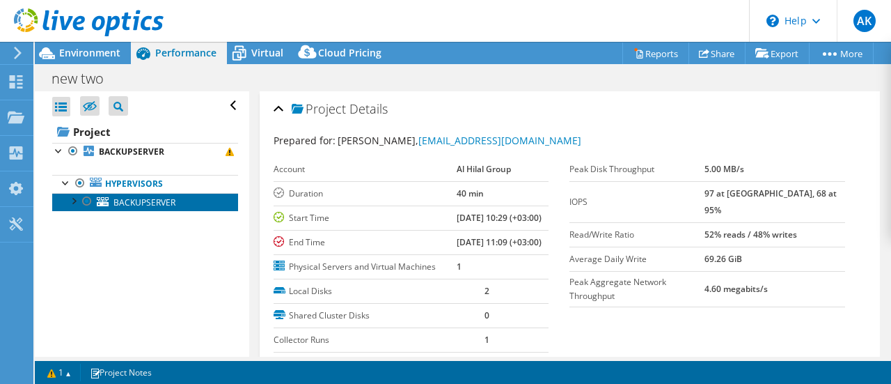
click at [129, 205] on span "BACKUPSERVER" at bounding box center [144, 202] width 62 height 12
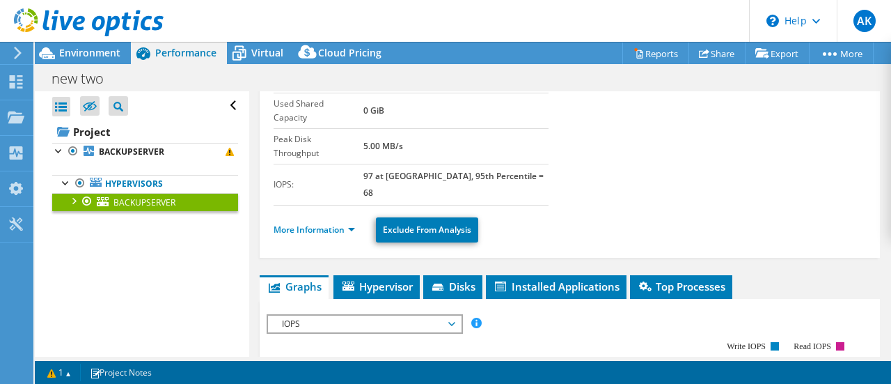
scroll to position [278, 0]
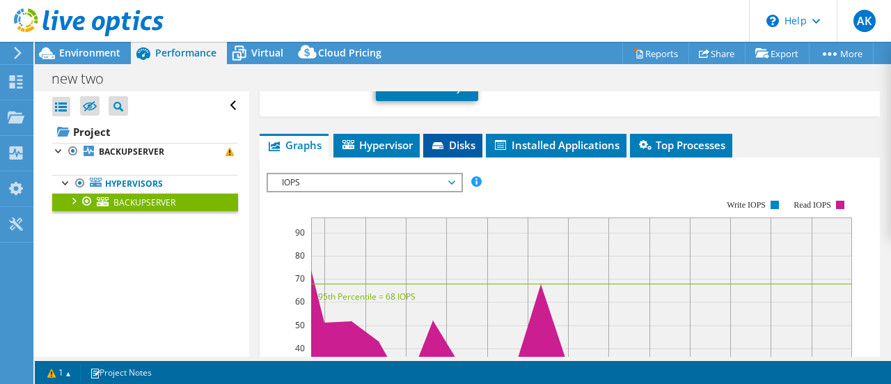
click at [443, 142] on icon at bounding box center [437, 145] width 11 height 7
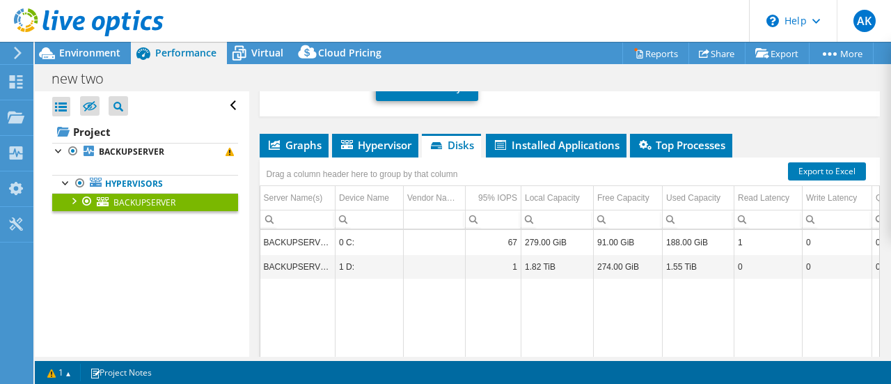
click at [68, 194] on div at bounding box center [73, 200] width 14 height 14
click at [84, 251] on div at bounding box center [80, 255] width 14 height 14
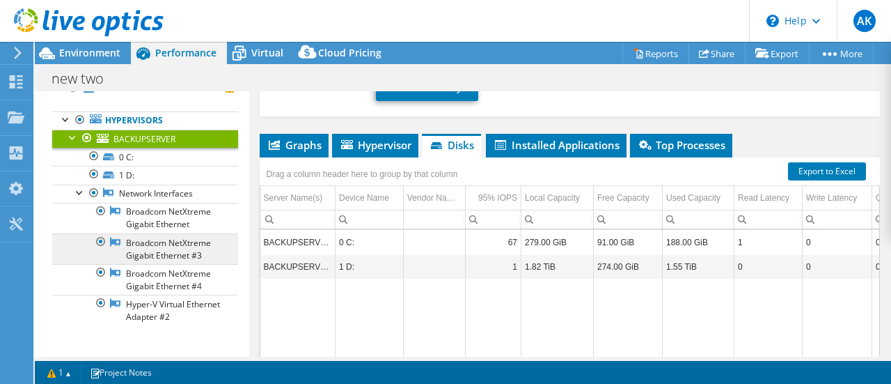
scroll to position [98, 0]
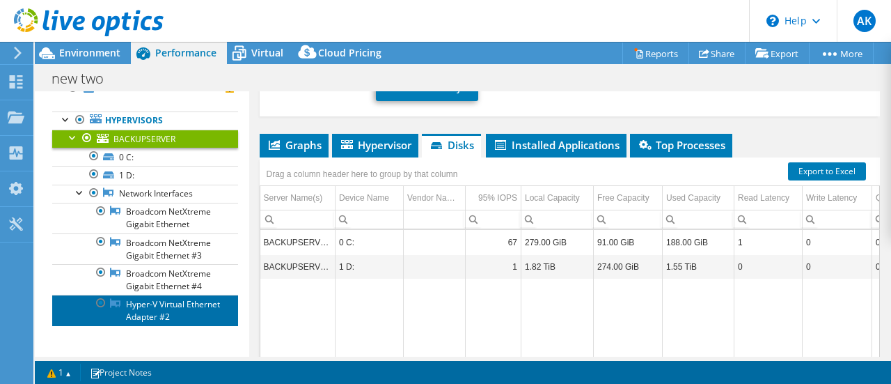
click at [156, 315] on link "Hyper-V Virtual Ethernet Adapter #2" at bounding box center [145, 310] width 186 height 31
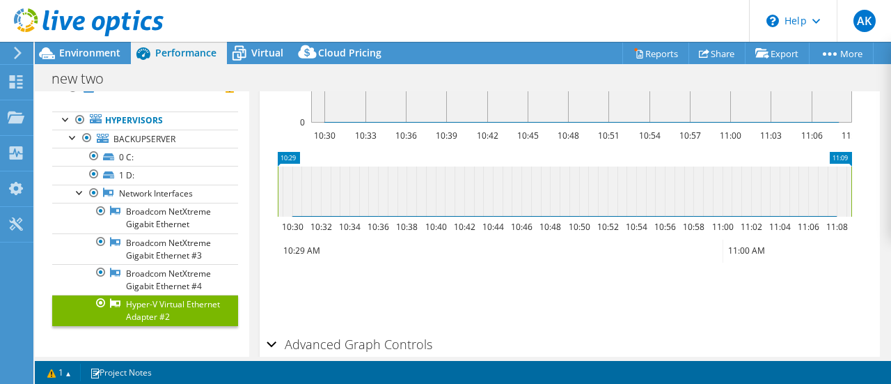
scroll to position [356, 0]
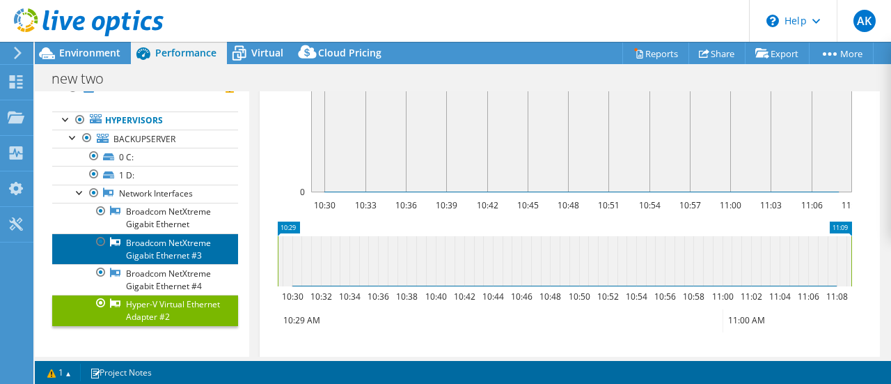
click at [156, 233] on link "Broadcom NetXtreme Gigabit Ethernet #3" at bounding box center [145, 248] width 186 height 31
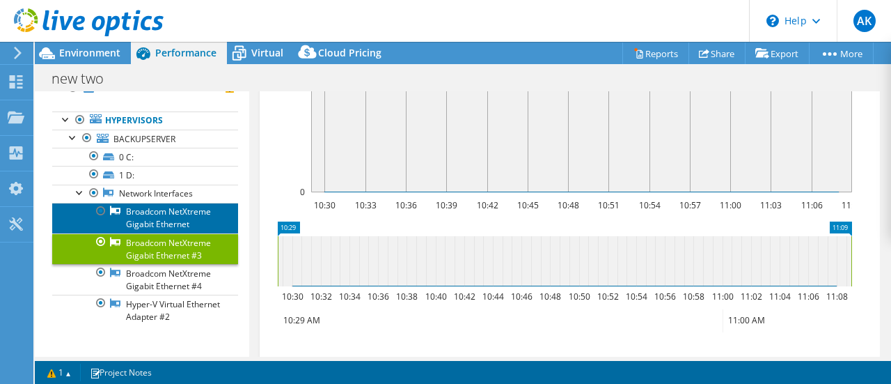
click at [162, 203] on link "Broadcom NetXtreme Gigabit Ethernet" at bounding box center [145, 218] width 186 height 31
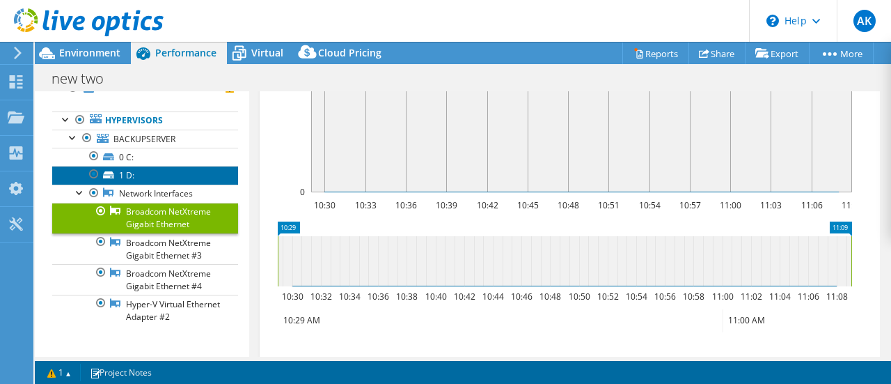
click at [126, 166] on link "1 D:" at bounding box center [145, 175] width 186 height 18
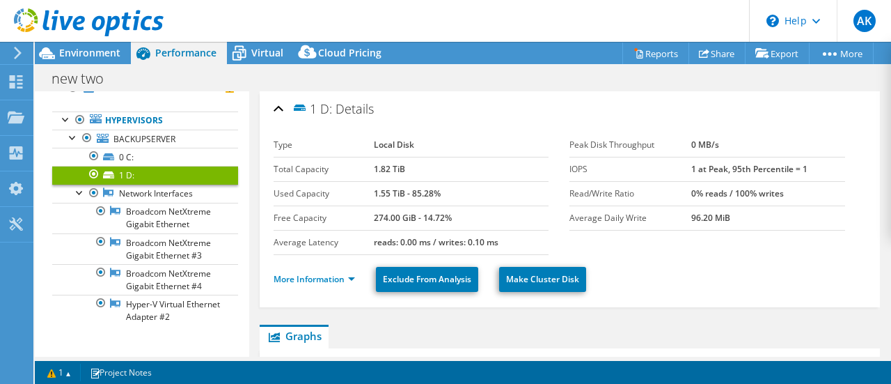
scroll to position [29, 0]
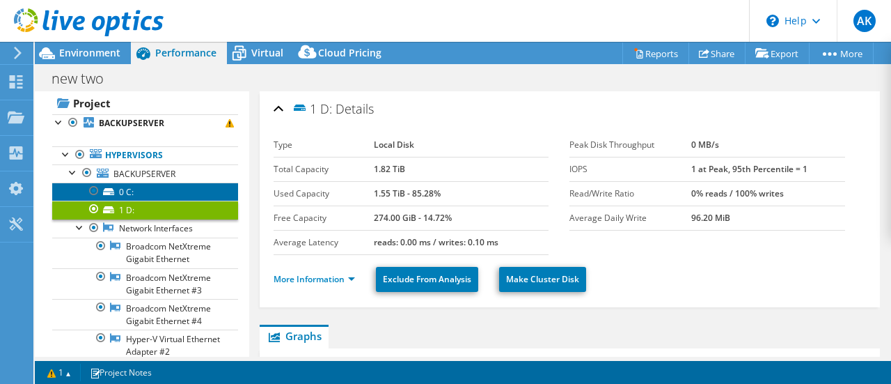
click at [130, 194] on link "0 C:" at bounding box center [145, 191] width 186 height 18
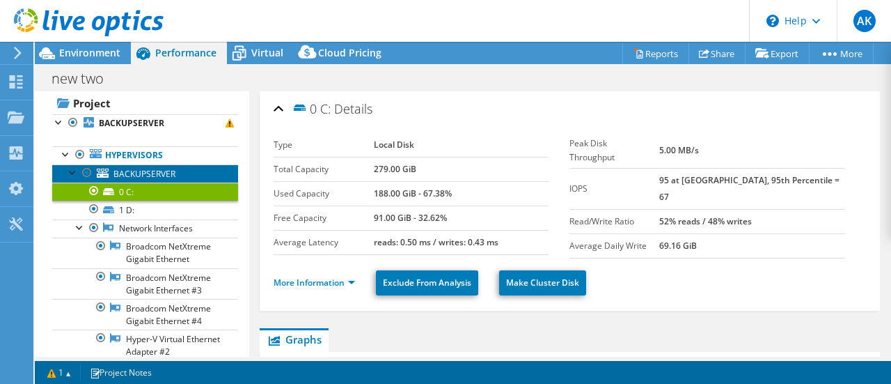
click at [130, 176] on span "BACKUPSERVER" at bounding box center [144, 174] width 62 height 12
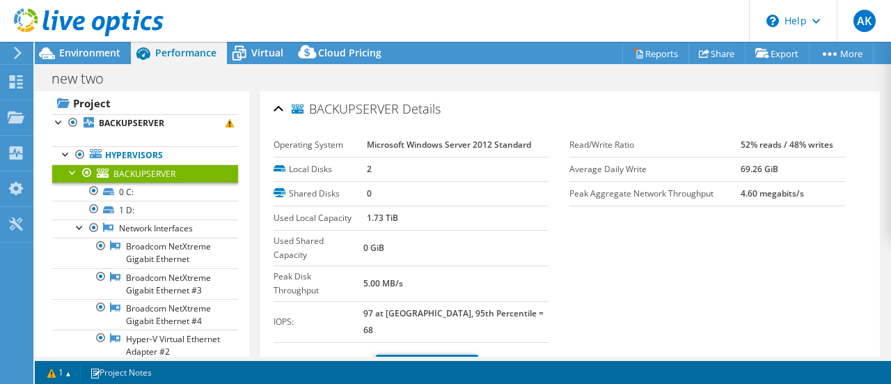
click at [325, 361] on link "More Information" at bounding box center [314, 367] width 81 height 12
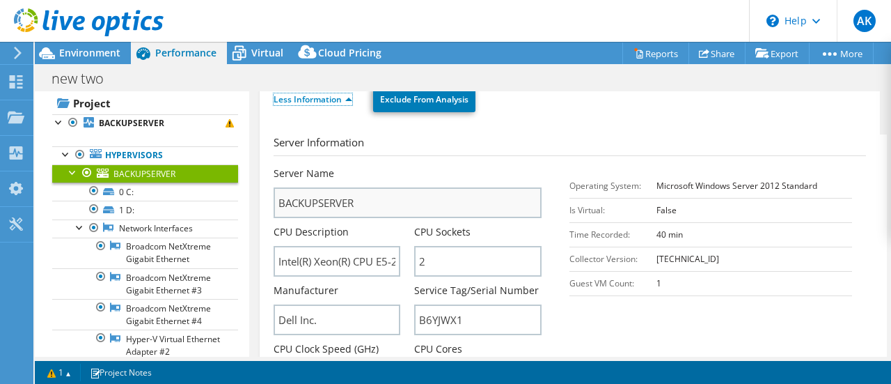
scroll to position [348, 0]
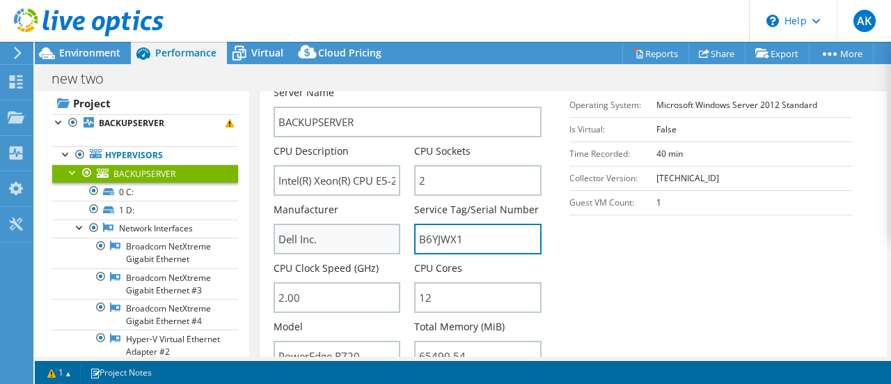
drag, startPoint x: 473, startPoint y: 201, endPoint x: 343, endPoint y: 204, distance: 130.9
click at [343, 86] on div "Server Name BACKUPSERVER CPU Description Intel(R) Xeon(R) CPU E5-2620 0 @ 2.00G…" at bounding box center [415, 86] width 283 height 0
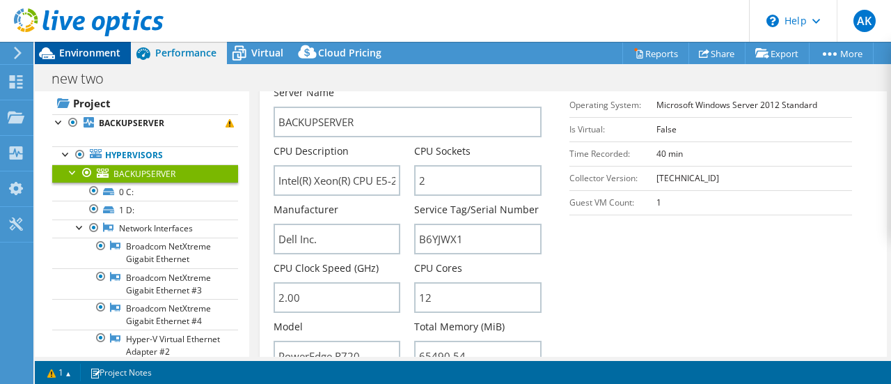
click at [84, 53] on span "Environment" at bounding box center [89, 52] width 61 height 13
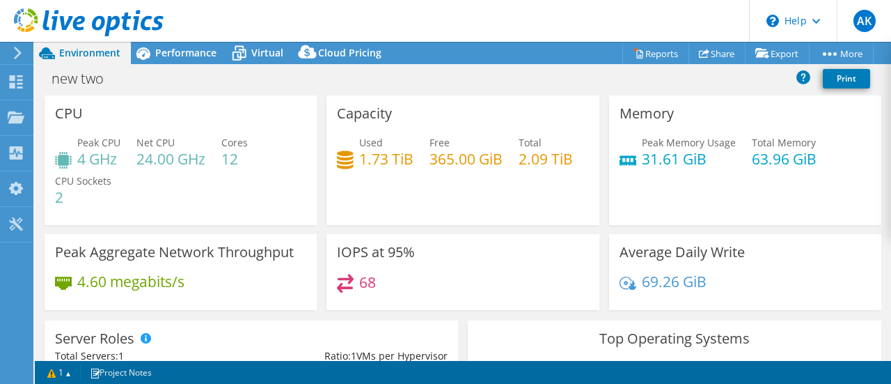
click at [14, 56] on icon at bounding box center [18, 53] width 10 height 13
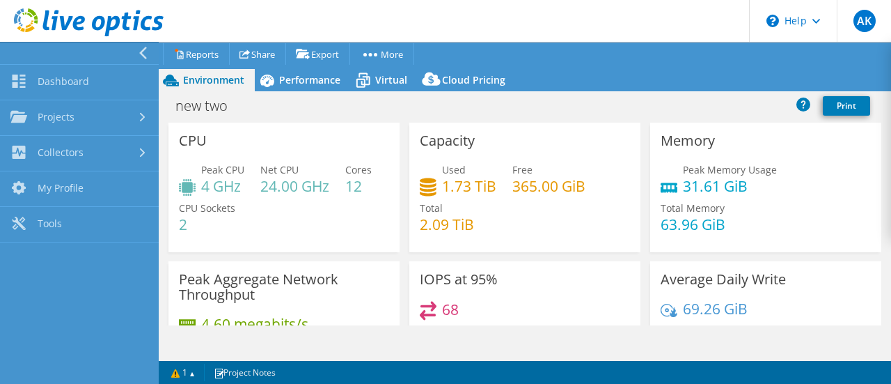
scroll to position [376, 0]
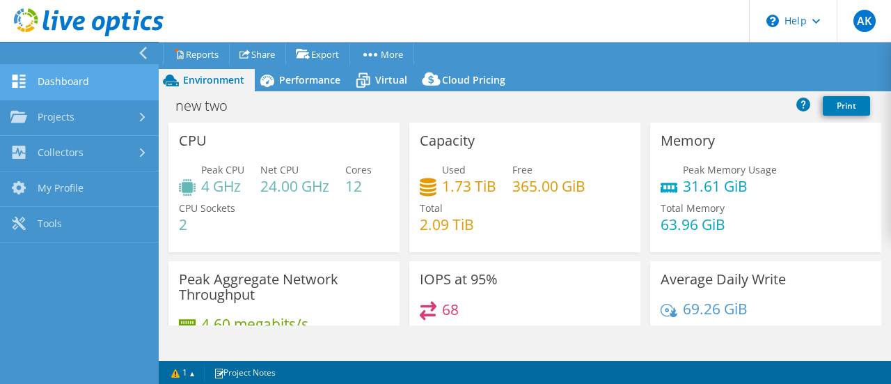
click at [69, 75] on link "Dashboard" at bounding box center [79, 83] width 159 height 36
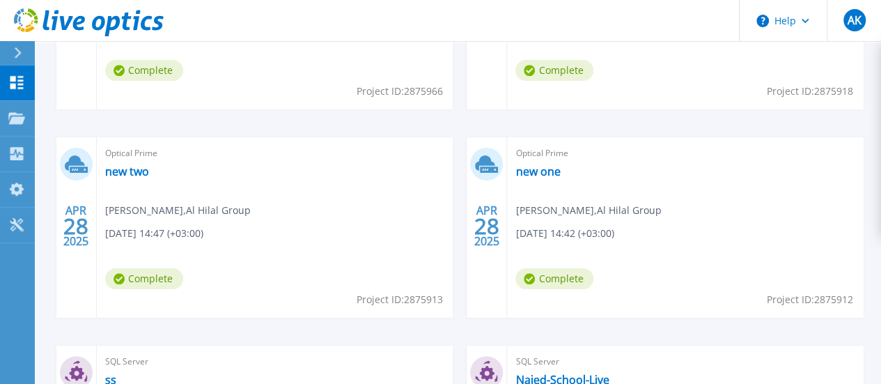
scroll to position [574, 0]
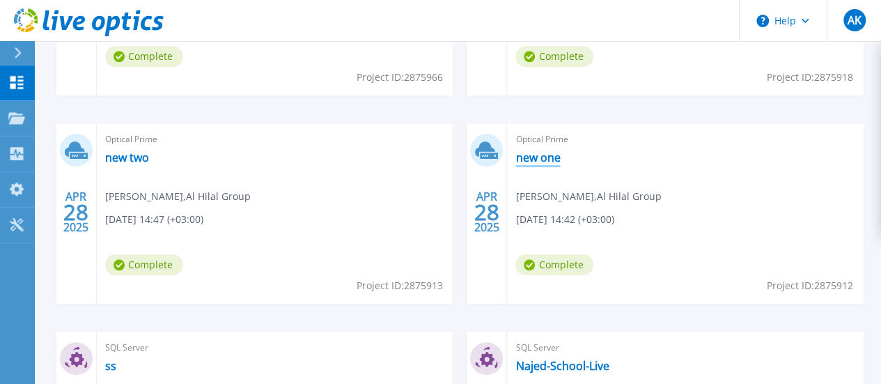
click at [515, 159] on link "new one" at bounding box center [537, 157] width 45 height 14
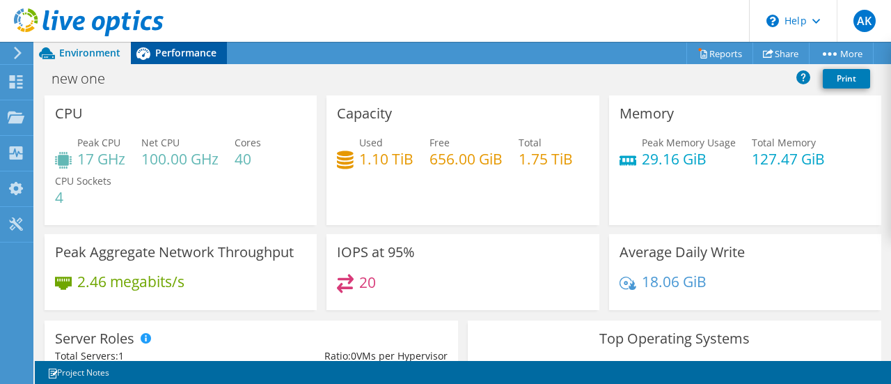
click at [184, 57] on span "Performance" at bounding box center [185, 52] width 61 height 13
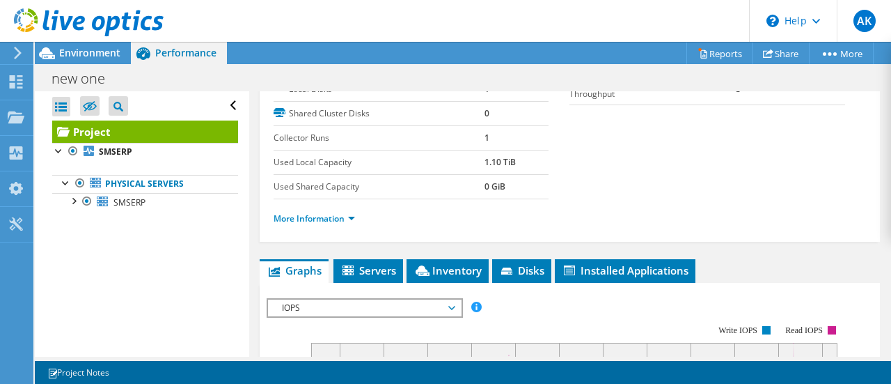
scroll to position [209, 0]
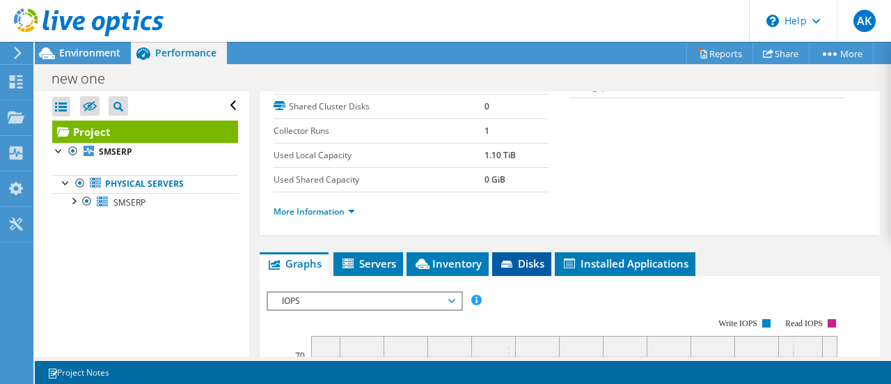
click at [520, 270] on span "Disks" at bounding box center [521, 263] width 45 height 14
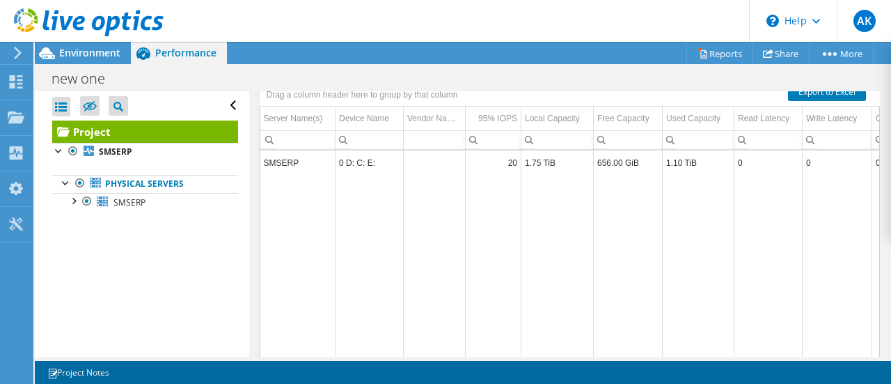
scroll to position [418, 0]
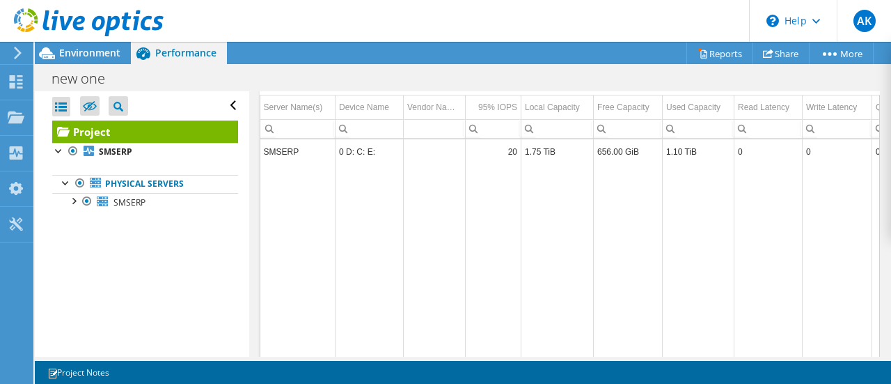
click at [366, 88] on div "new one Print" at bounding box center [463, 78] width 856 height 26
click at [369, 61] on span "Servers" at bounding box center [367, 54] width 56 height 14
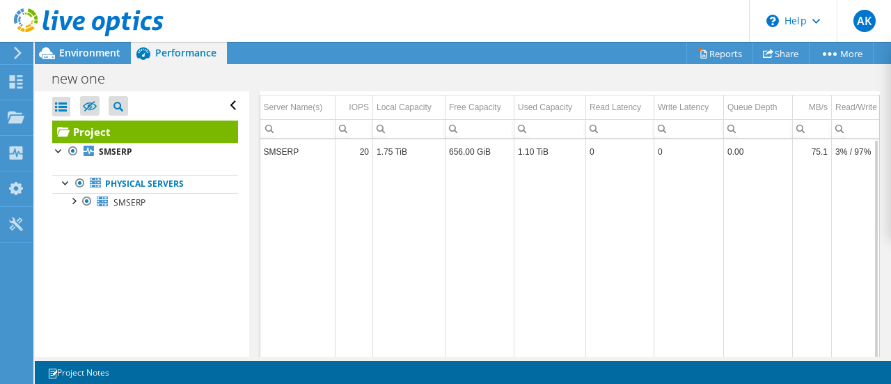
scroll to position [0, 0]
